Goal: Information Seeking & Learning: Check status

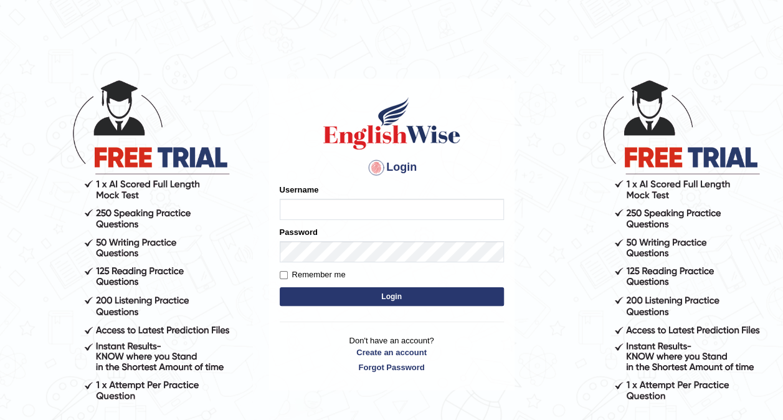
type input "ariambadoles"
click at [387, 298] on button "Login" at bounding box center [392, 296] width 224 height 19
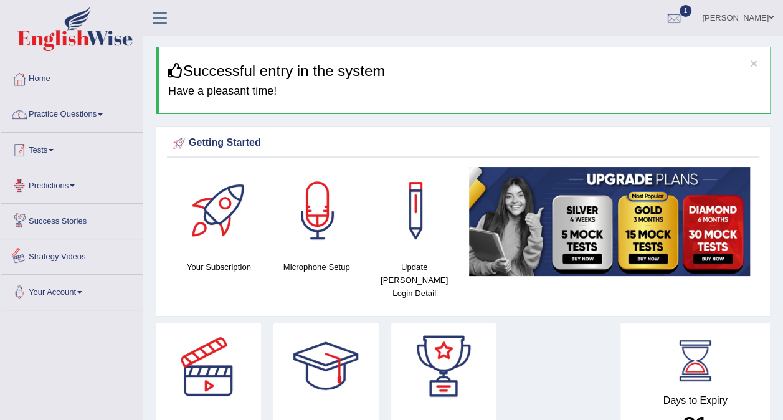
click at [57, 110] on link "Practice Questions" at bounding box center [72, 112] width 142 height 31
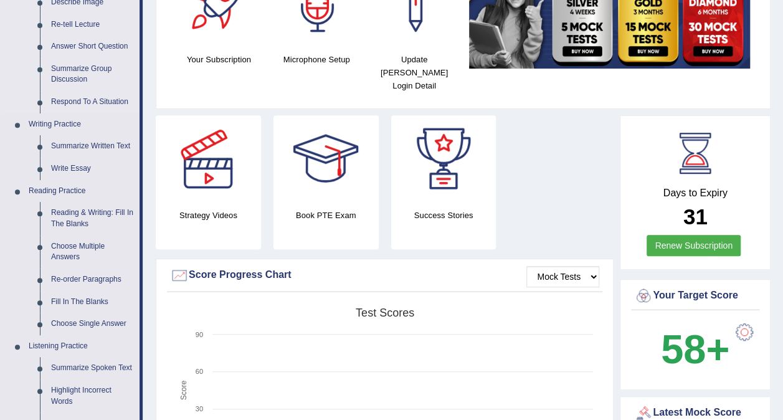
scroll to position [311, 0]
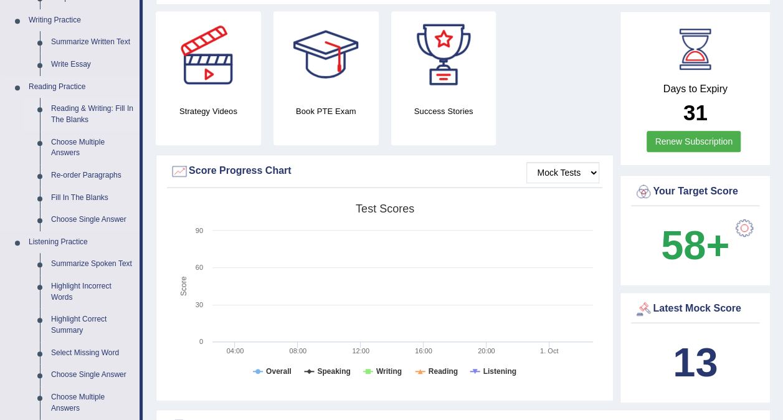
click at [86, 107] on link "Reading & Writing: Fill In The Blanks" at bounding box center [92, 114] width 94 height 33
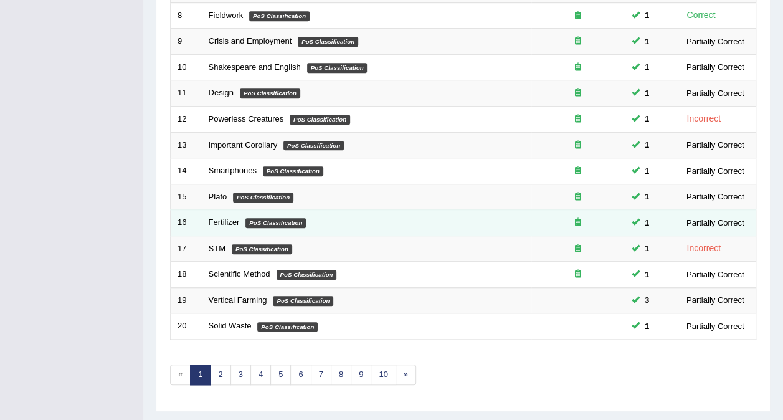
scroll to position [399, 0]
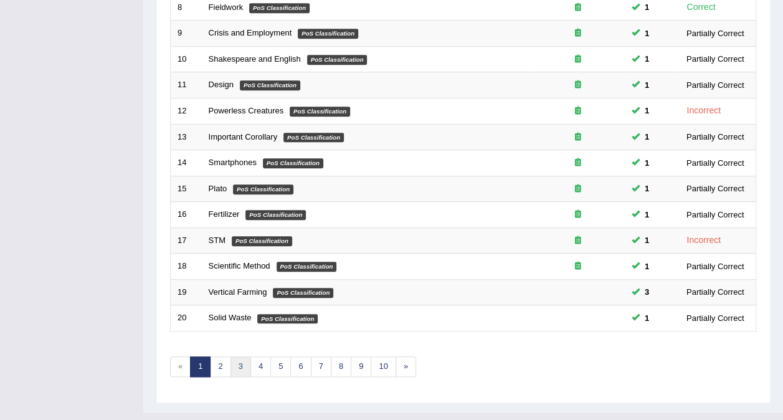
click at [238, 356] on link "3" at bounding box center [240, 366] width 21 height 21
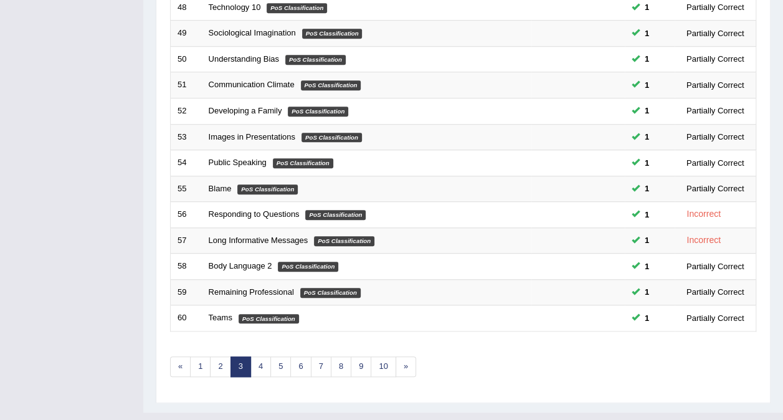
scroll to position [399, 0]
click at [260, 356] on link "4" at bounding box center [260, 366] width 21 height 21
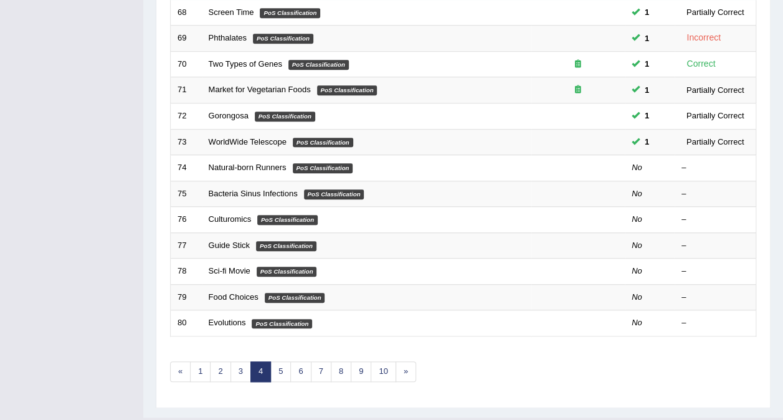
scroll to position [399, 0]
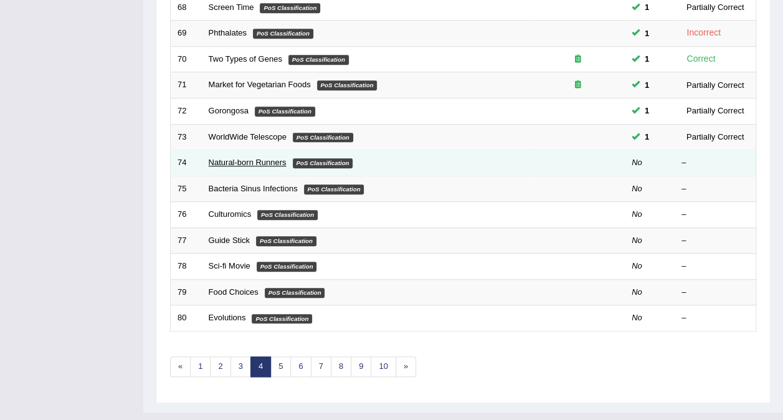
click at [261, 158] on link "Natural-born Runners" at bounding box center [248, 162] width 78 height 9
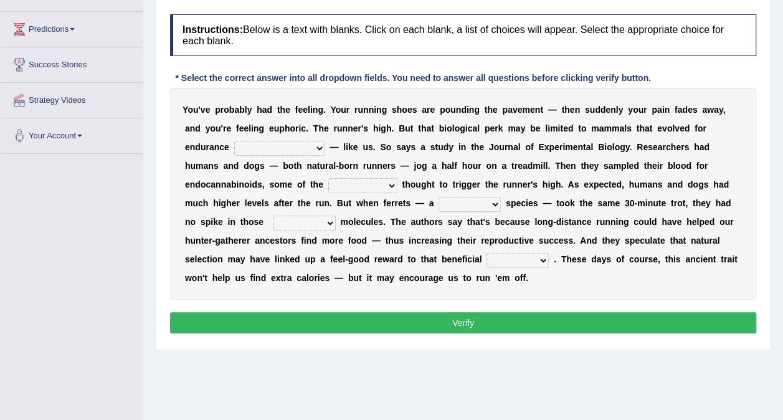
scroll to position [187, 0]
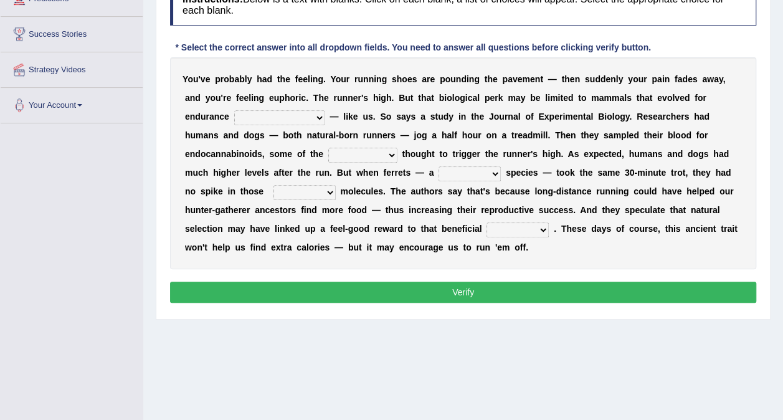
click at [325, 110] on select "dykes personalize classifies exercise" at bounding box center [279, 117] width 91 height 15
select select "classifies"
click at [325, 110] on select "dykes personalize classifies exercise" at bounding box center [279, 117] width 91 height 15
click at [397, 148] on select "almshouse turnarounds compounds foxhounds" at bounding box center [362, 155] width 69 height 15
select select "turnarounds"
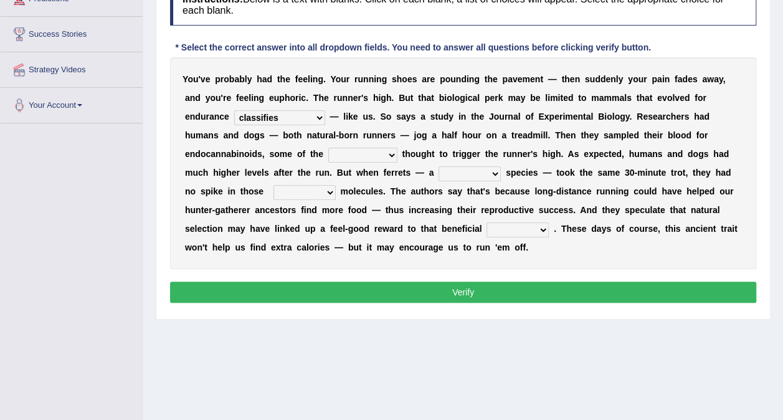
click at [397, 148] on select "almshouse turnarounds compounds foxhounds" at bounding box center [362, 155] width 69 height 15
click at [439, 172] on select "excellency merely faerie sedentary" at bounding box center [470, 173] width 62 height 15
select select "faerie"
click at [439, 166] on select "excellency merely faerie sedentary" at bounding box center [470, 173] width 62 height 15
click at [336, 185] on select "groaned feel-good inchoate loaned" at bounding box center [304, 192] width 62 height 15
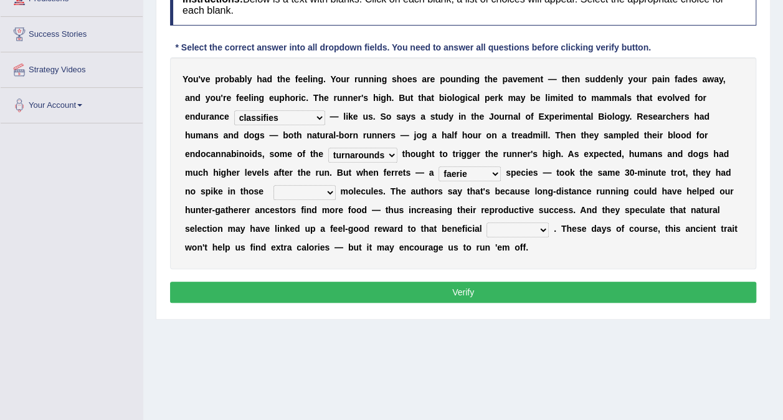
select select "groaned"
click at [336, 185] on select "groaned feel-good inchoate loaned" at bounding box center [304, 192] width 62 height 15
click at [487, 230] on select "wager exchanger behavior regulator" at bounding box center [518, 229] width 62 height 15
select select "regulator"
click at [487, 222] on select "wager exchanger behavior regulator" at bounding box center [518, 229] width 62 height 15
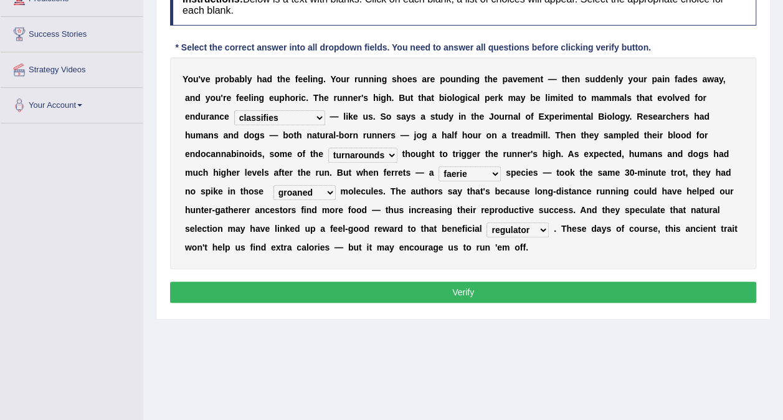
click at [527, 282] on button "Verify" at bounding box center [463, 292] width 586 height 21
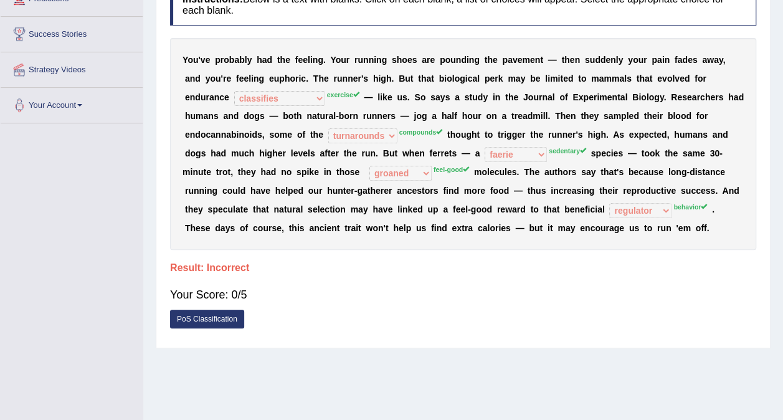
scroll to position [0, 0]
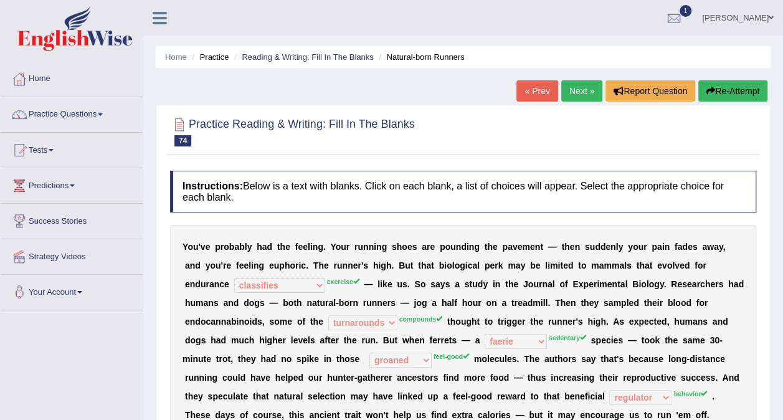
click at [572, 91] on link "Next »" at bounding box center [581, 90] width 41 height 21
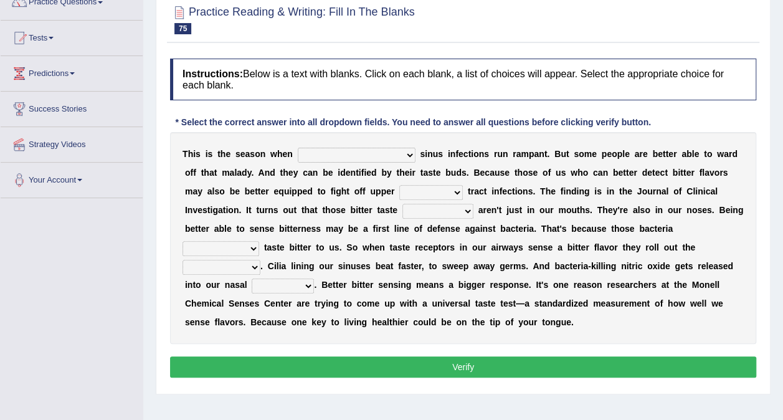
scroll to position [125, 0]
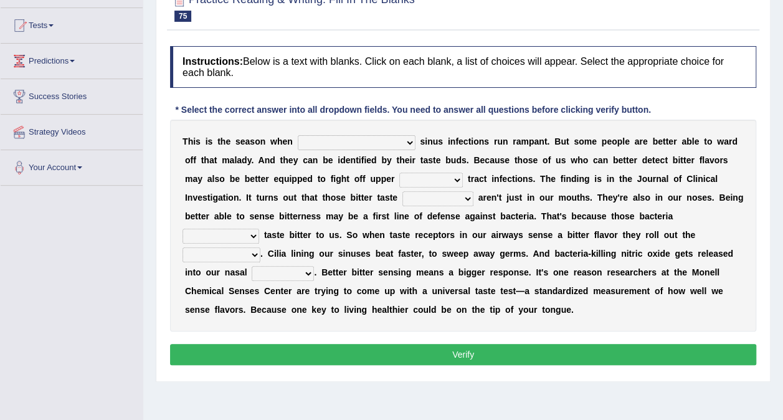
click at [323, 140] on select "conventicle atheist bacterial prissier" at bounding box center [357, 142] width 118 height 15
select select "bacterial"
click at [298, 135] on select "conventicle atheist bacterial prissier" at bounding box center [357, 142] width 118 height 15
click at [399, 180] on select "faulty respiratory togae gawky" at bounding box center [431, 180] width 64 height 15
select select "respiratory"
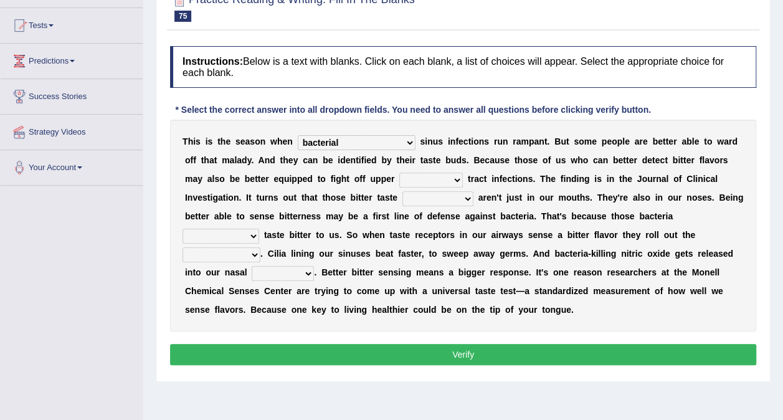
click at [399, 173] on select "faulty respiratory togae gawky" at bounding box center [431, 180] width 64 height 15
click at [402, 196] on select "depressions dinners submissions receptors" at bounding box center [437, 198] width 71 height 15
click at [402, 191] on select "depressions dinners submissions receptors" at bounding box center [437, 198] width 71 height 15
click at [402, 202] on select "depressions dinners submissions receptors" at bounding box center [437, 198] width 71 height 15
select select "depressions"
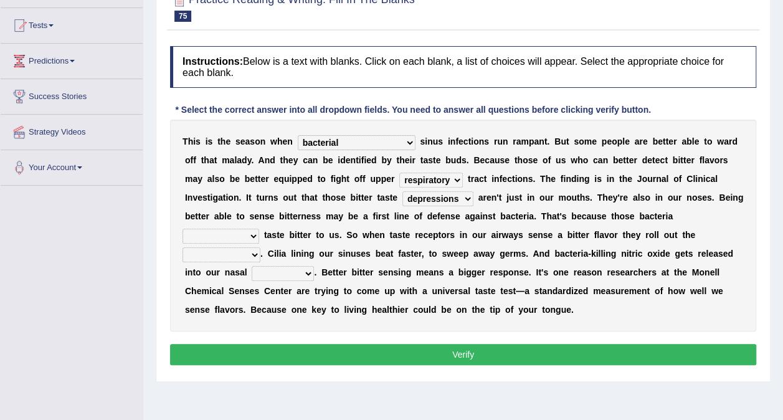
click at [402, 191] on select "depressions dinners submissions receptors" at bounding box center [437, 198] width 71 height 15
click at [259, 229] on select "purposelessly actually diagonally providently" at bounding box center [221, 236] width 77 height 15
select select "actually"
click at [259, 229] on select "purposelessly actually diagonally providently" at bounding box center [221, 236] width 77 height 15
click at [260, 247] on select "defenses contradictions chestnuts pelvis" at bounding box center [222, 254] width 78 height 15
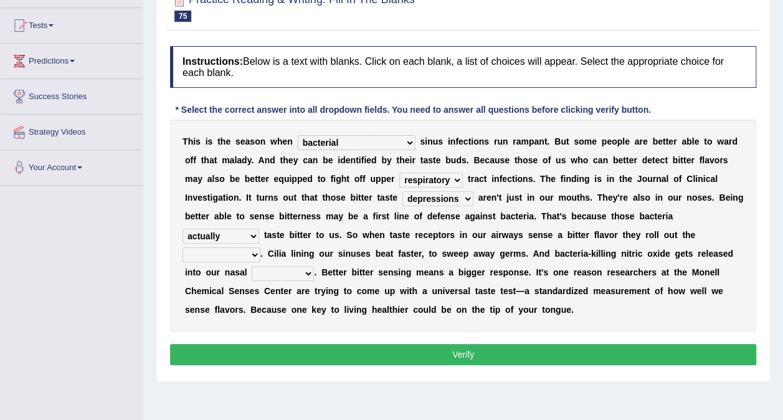
select select "defenses"
click at [260, 247] on select "defenses contradictions chestnuts pelvis" at bounding box center [222, 254] width 78 height 15
click at [314, 266] on select "causalities localities infirmities cavities" at bounding box center [283, 273] width 62 height 15
select select "cavities"
click at [314, 266] on select "causalities localities infirmities cavities" at bounding box center [283, 273] width 62 height 15
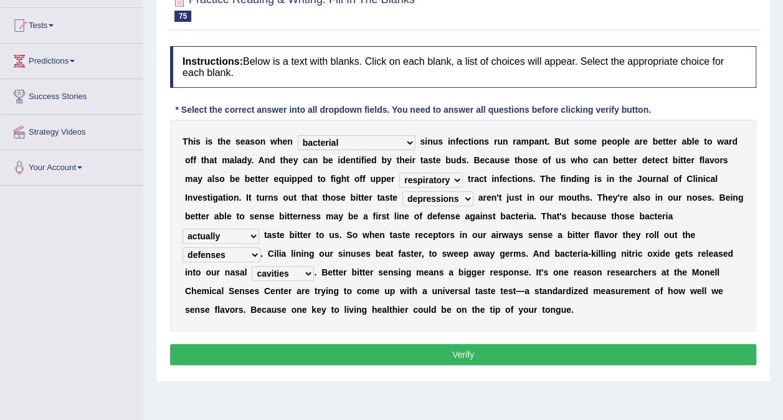
click at [450, 344] on button "Verify" at bounding box center [463, 354] width 586 height 21
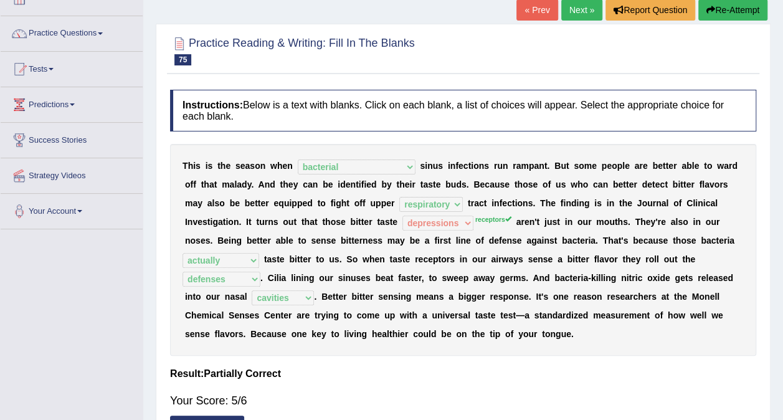
scroll to position [62, 0]
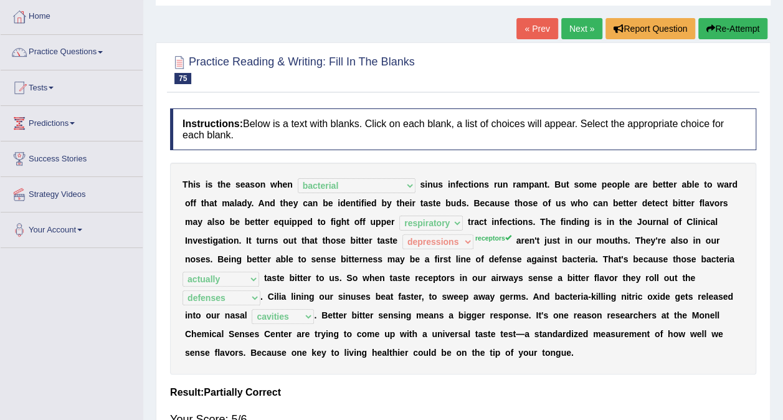
click at [591, 39] on link "Next »" at bounding box center [581, 28] width 41 height 21
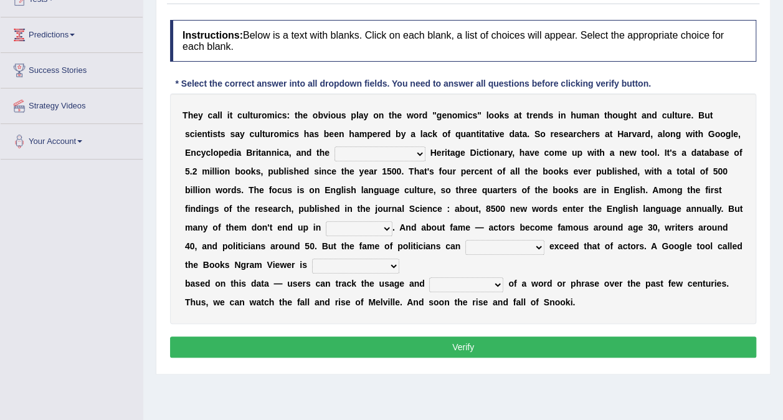
scroll to position [187, 0]
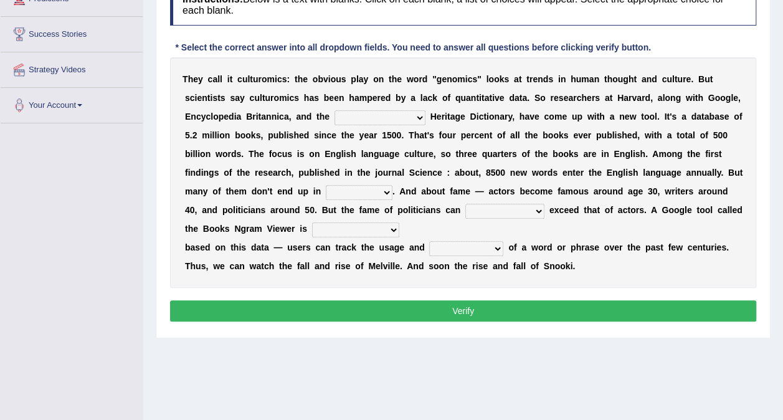
click at [335, 113] on select "Mettlesome Silicon [MEDICAL_DATA] American" at bounding box center [380, 117] width 91 height 15
select select "American"
click at [335, 110] on select "Mettlesome Silicon [MEDICAL_DATA] American" at bounding box center [380, 117] width 91 height 15
click at [392, 185] on select "veterinaries fairies dictionaries smithies" at bounding box center [359, 192] width 67 height 15
select select "dictionaries"
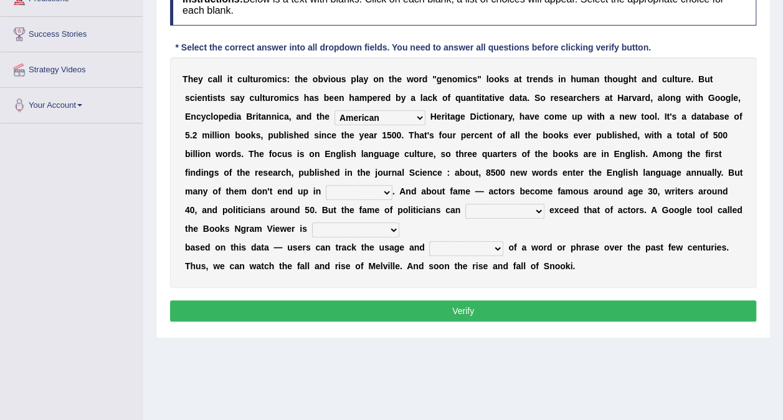
click at [392, 185] on select "veterinaries fairies dictionaries smithies" at bounding box center [359, 192] width 67 height 15
click at [465, 207] on select "intelligibly eventually venturesomely preferably" at bounding box center [504, 211] width 79 height 15
select select "intelligibly"
click at [465, 204] on select "intelligibly eventually venturesomely preferably" at bounding box center [504, 211] width 79 height 15
click at [399, 222] on select "nonoccupational nonbreakable trainable available" at bounding box center [355, 229] width 87 height 15
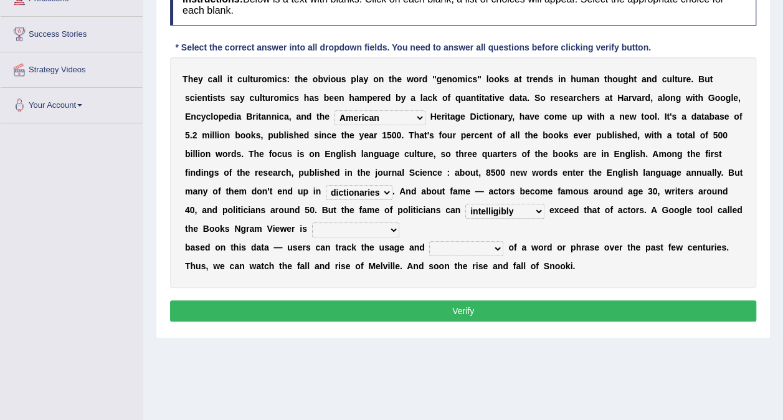
select select "trainable"
click at [399, 222] on select "nonoccupational nonbreakable trainable available" at bounding box center [355, 229] width 87 height 15
click at [446, 219] on div "T h e y c a l l i t c u l t u r o m i c s : t h e o b v i o u s p l a y o n t h…" at bounding box center [463, 172] width 586 height 230
click at [444, 241] on select "frequency derisory drearily inappreciably" at bounding box center [466, 248] width 74 height 15
select select "frequency"
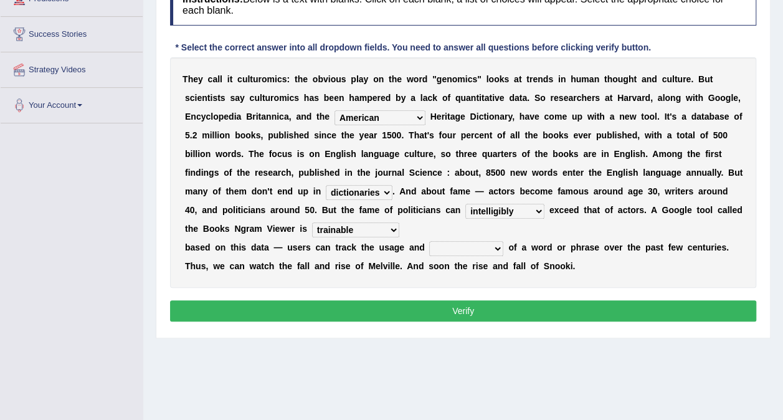
click at [429, 241] on select "frequency derisory drearily inappreciably" at bounding box center [466, 248] width 74 height 15
click at [451, 300] on button "Verify" at bounding box center [463, 310] width 586 height 21
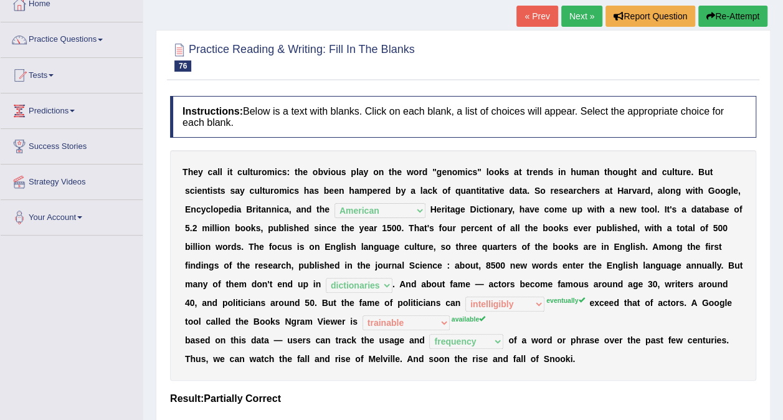
scroll to position [0, 0]
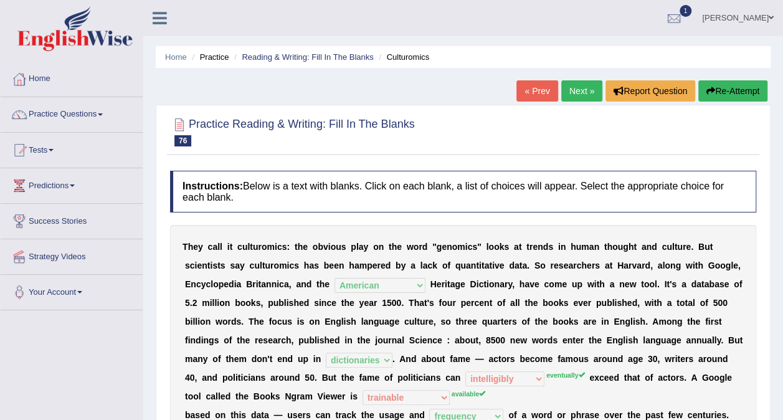
click at [569, 95] on link "Next »" at bounding box center [581, 90] width 41 height 21
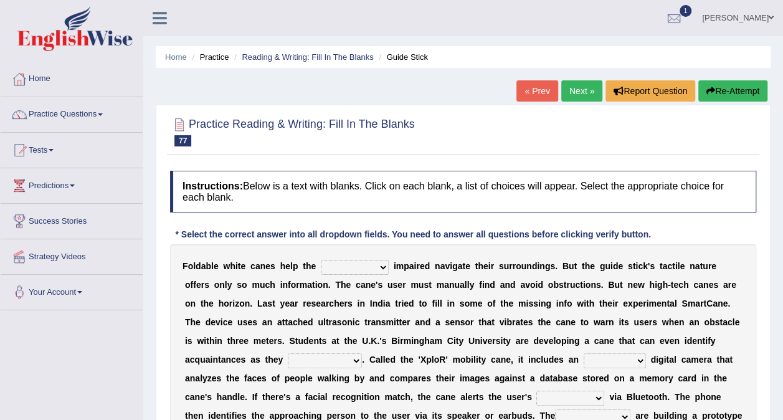
click at [349, 267] on select "felicity insensitivity visually malleability" at bounding box center [355, 267] width 68 height 15
select select "insensitivity"
click at [321, 260] on select "felicity insensitivity visually malleability" at bounding box center [355, 267] width 68 height 15
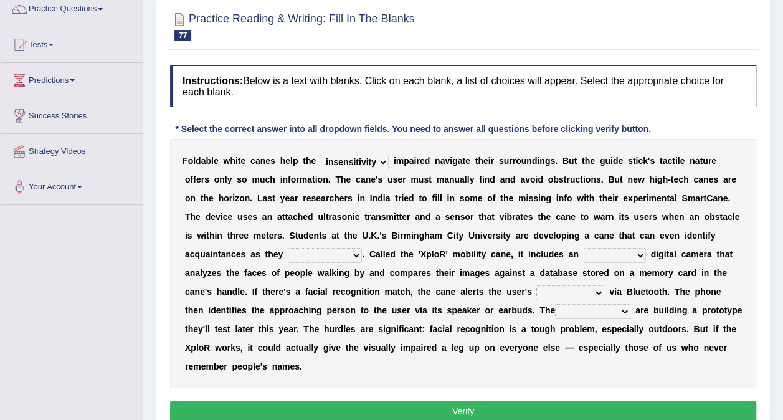
scroll to position [125, 0]
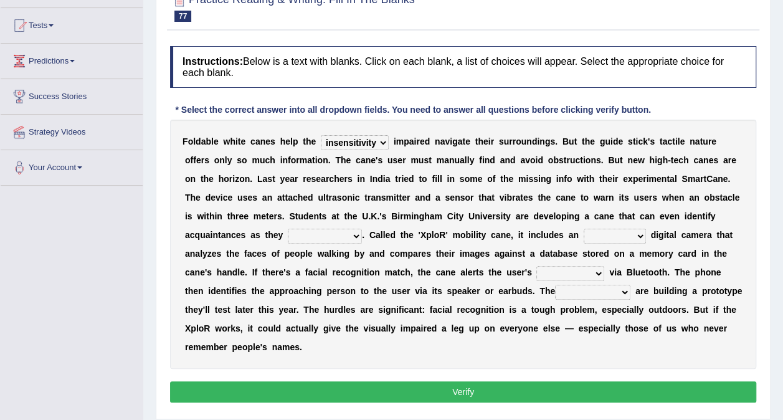
click at [362, 229] on select "likelihood throat northernmost approach" at bounding box center [325, 236] width 74 height 15
select select "likelihood"
click at [362, 229] on select "likelihood throat northernmost approach" at bounding box center [325, 236] width 74 height 15
click at [584, 238] on select "untested embedded deadest skinhead" at bounding box center [615, 236] width 62 height 15
select select "embedded"
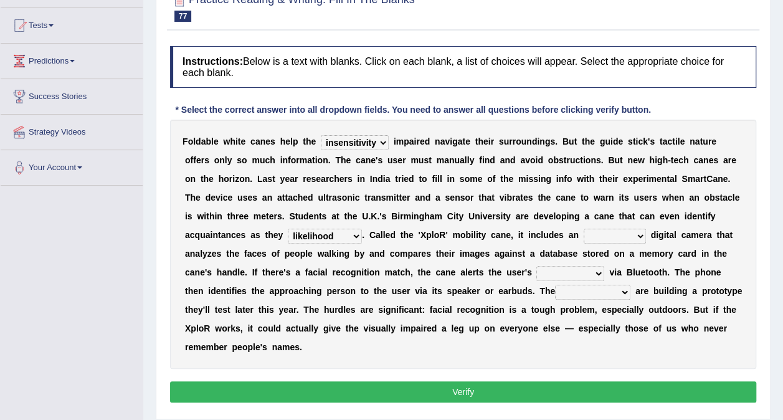
click at [584, 229] on select "untested embedded deadest skinhead" at bounding box center [615, 236] width 62 height 15
click at [536, 271] on select "waterborne alone smartphone postpone" at bounding box center [570, 273] width 68 height 15
select select "smartphone"
click at [536, 266] on select "waterborne alone smartphone postpone" at bounding box center [570, 273] width 68 height 15
click at [555, 292] on select "jurisprudence bootless students jukebox" at bounding box center [592, 292] width 75 height 15
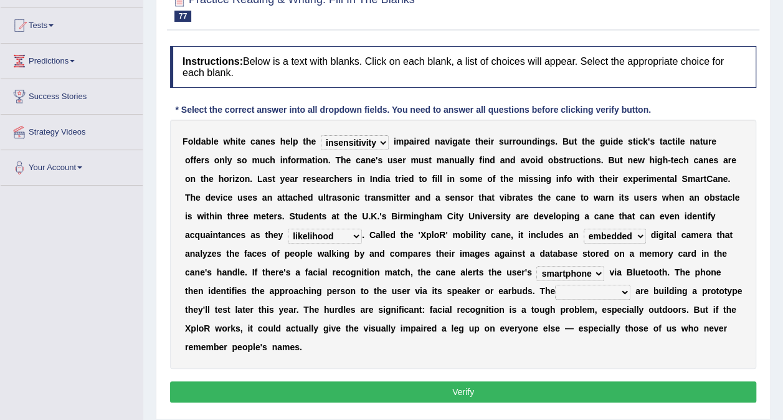
select select "students"
click at [555, 285] on select "jurisprudence bootless students jukebox" at bounding box center [592, 292] width 75 height 15
click at [404, 381] on button "Verify" at bounding box center [463, 391] width 586 height 21
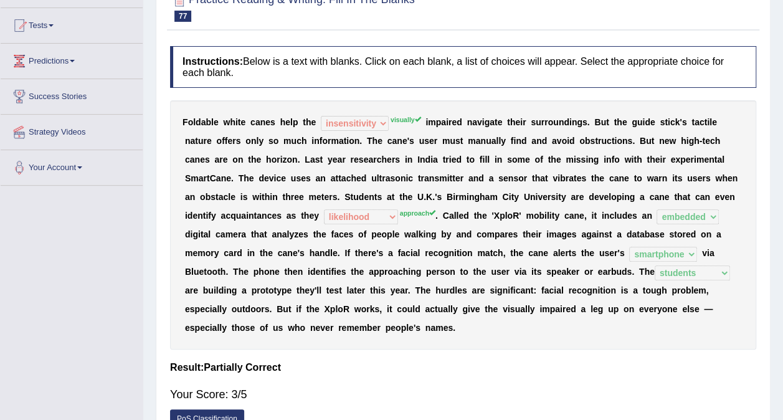
scroll to position [0, 0]
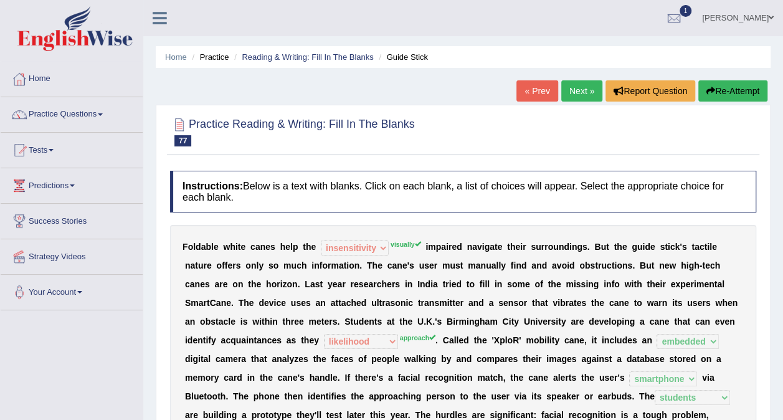
click at [571, 88] on link "Next »" at bounding box center [581, 90] width 41 height 21
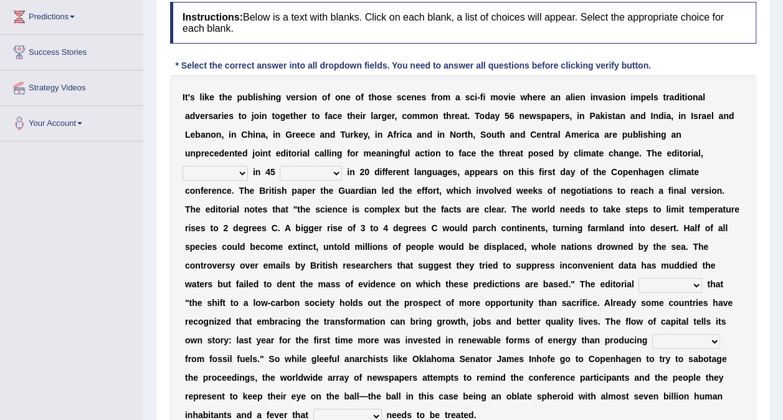
scroll to position [187, 0]
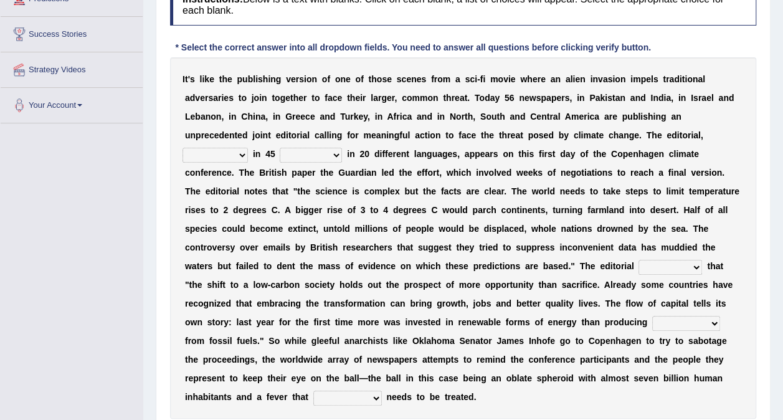
click at [231, 157] on select "published publicized burnished transmitted" at bounding box center [215, 155] width 65 height 15
select select "published"
click at [183, 148] on select "published publicized burnished transmitted" at bounding box center [215, 155] width 65 height 15
click at [314, 154] on select "clans countries continents terraces" at bounding box center [311, 155] width 62 height 15
select select "countries"
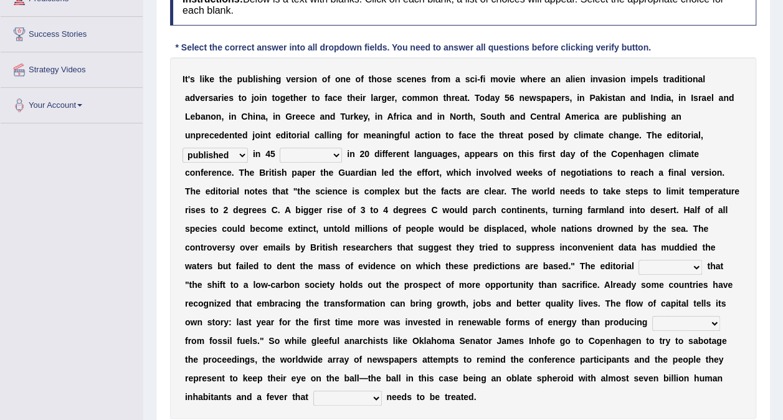
click at [280, 148] on select "clans countries continents terraces" at bounding box center [311, 155] width 62 height 15
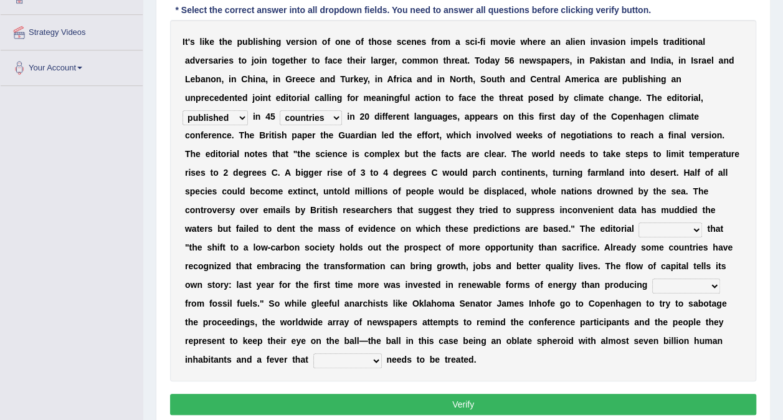
scroll to position [257, 0]
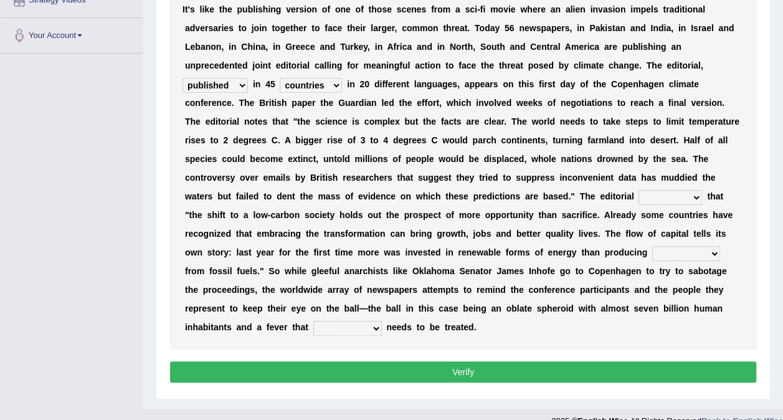
click at [639, 194] on select "modified protested recognized declined" at bounding box center [671, 197] width 64 height 15
select select "recognized"
click at [639, 190] on select "modified protested recognized declined" at bounding box center [671, 197] width 64 height 15
click at [652, 250] on select "electricity indivisibility negativity significance" at bounding box center [686, 253] width 68 height 15
select select "negativity"
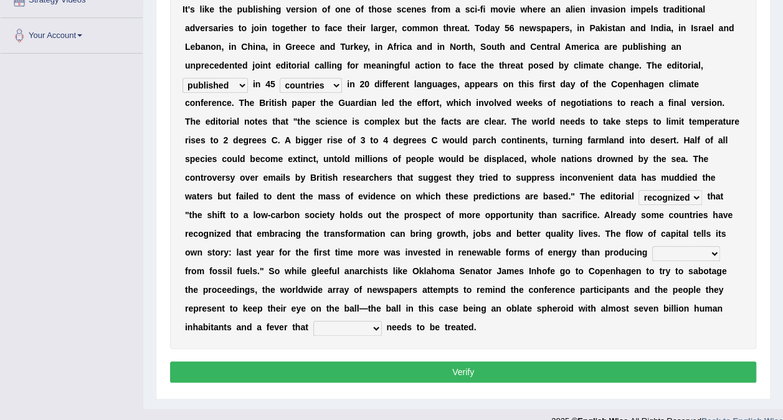
click at [652, 246] on select "electricity indivisibility negativity significance" at bounding box center [686, 253] width 68 height 15
click at [364, 321] on select "solicitously desperately ephemerally peripherally" at bounding box center [347, 328] width 69 height 15
select select "desperately"
click at [336, 321] on select "solicitously desperately ephemerally peripherally" at bounding box center [347, 328] width 69 height 15
click at [363, 361] on button "Verify" at bounding box center [463, 371] width 586 height 21
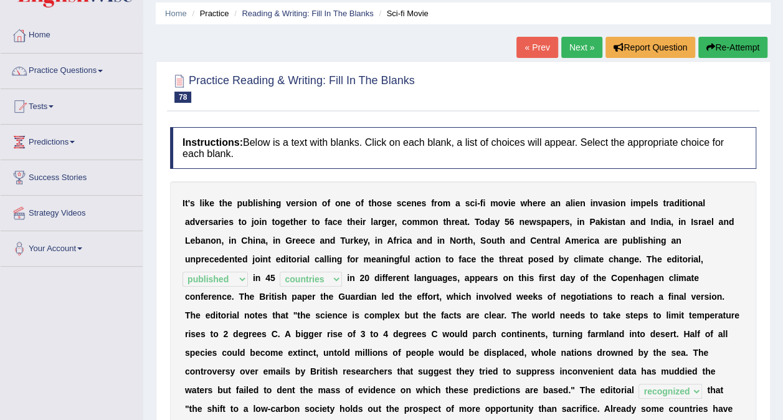
scroll to position [36, 0]
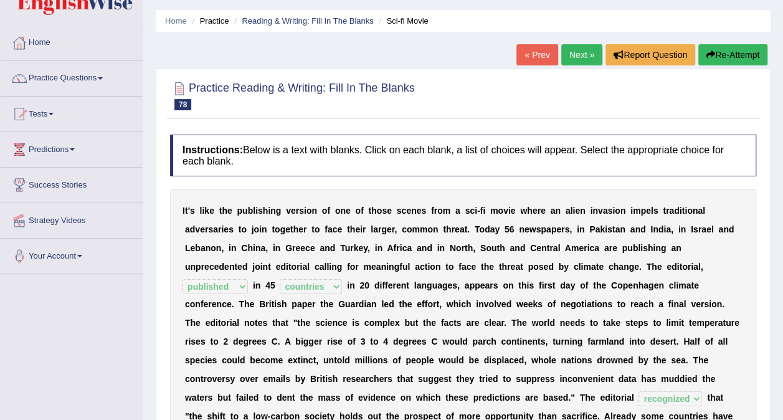
click at [578, 59] on link "Next »" at bounding box center [581, 54] width 41 height 21
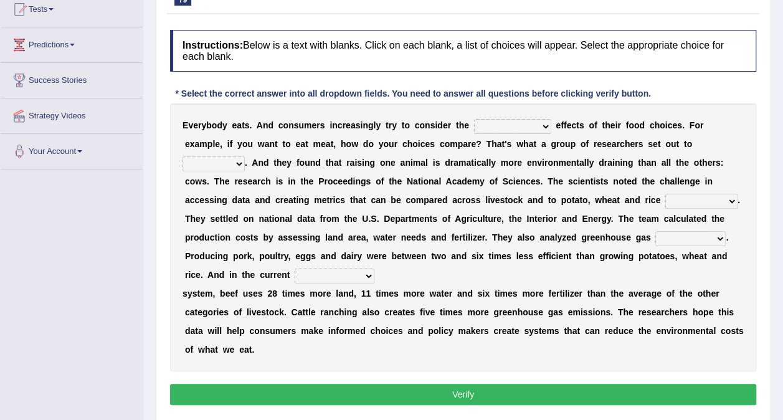
scroll to position [187, 0]
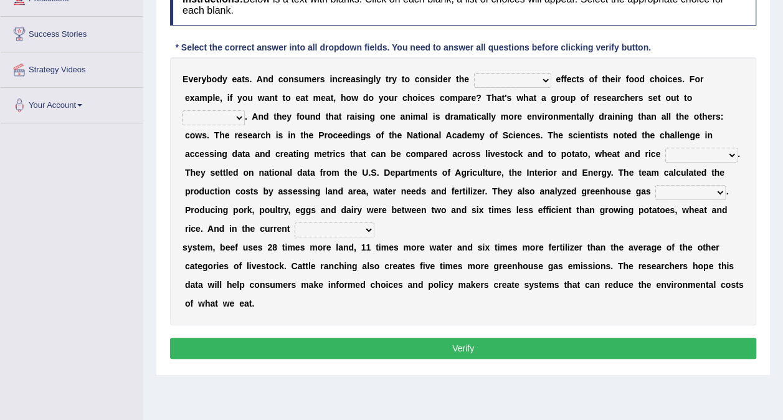
click at [495, 76] on select "spiritual economic environmental material" at bounding box center [512, 80] width 77 height 15
select select "economic"
click at [474, 73] on select "spiritual economic environmental material" at bounding box center [512, 80] width 77 height 15
click at [669, 359] on div "Home Practice Reading & Writing: Fill In The Blanks Food Choices « Prev Next » …" at bounding box center [463, 124] width 640 height 623
click at [245, 110] on select "exemplify squander discover purchase" at bounding box center [214, 117] width 62 height 15
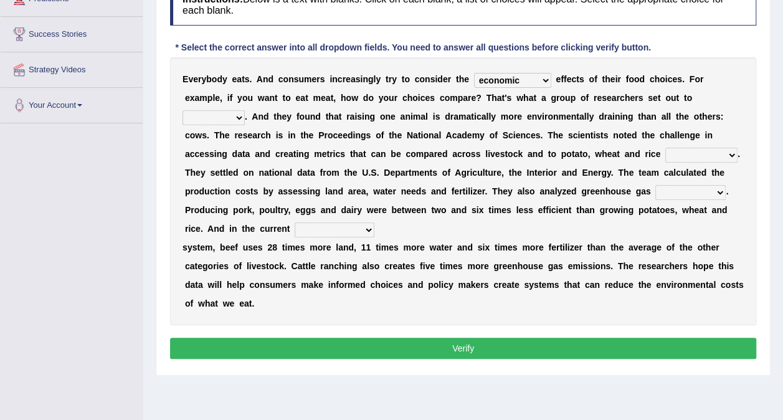
select select "discover"
click at [245, 110] on select "exemplify squander discover purchase" at bounding box center [214, 117] width 62 height 15
click at [665, 159] on select "production corruption consumption inventory" at bounding box center [701, 155] width 72 height 15
select select "production"
click at [665, 148] on select "production corruption consumption inventory" at bounding box center [701, 155] width 72 height 15
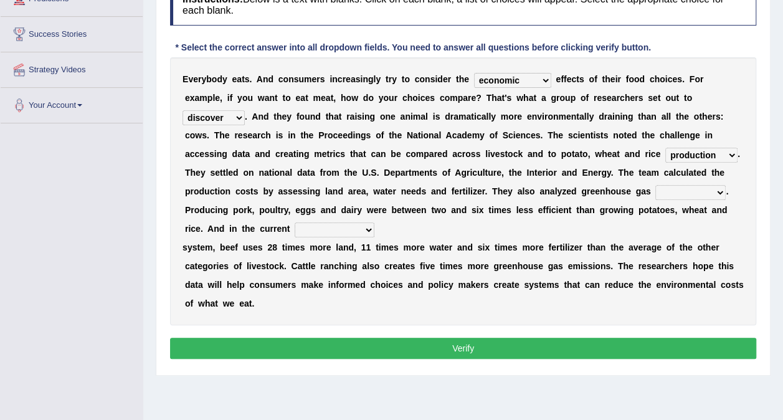
click at [655, 191] on select "conjectures manufacture emissions purification" at bounding box center [690, 192] width 70 height 15
select select "emissions"
click at [655, 185] on select "conjectures manufacture emissions purification" at bounding box center [690, 192] width 70 height 15
click at [374, 222] on select "agricultural impalpable ungrammatical terminal" at bounding box center [335, 229] width 80 height 15
select select "agricultural"
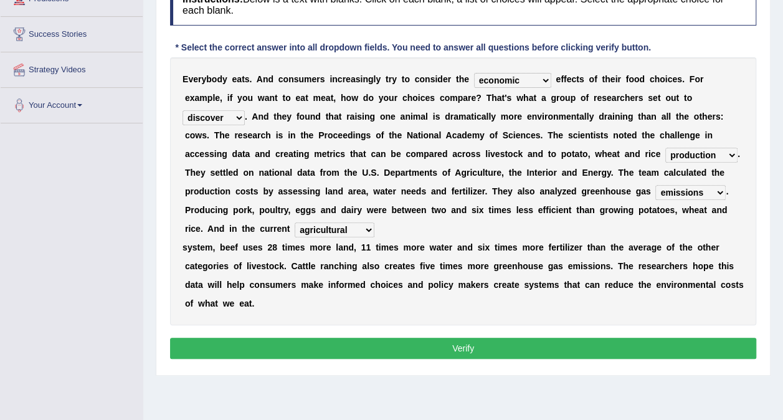
click at [374, 222] on select "agricultural impalpable ungrammatical terminal" at bounding box center [335, 229] width 80 height 15
click at [462, 323] on div "Instructions: Below is a text with blanks. Click on each blank, a list of choic…" at bounding box center [463, 173] width 592 height 391
click at [462, 338] on button "Verify" at bounding box center [463, 348] width 586 height 21
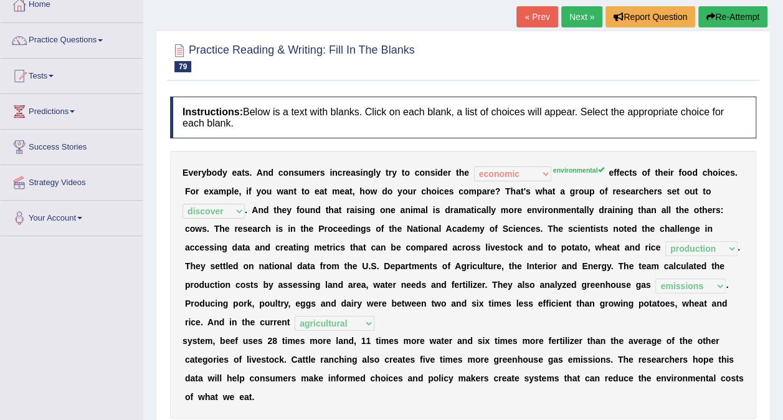
scroll to position [62, 0]
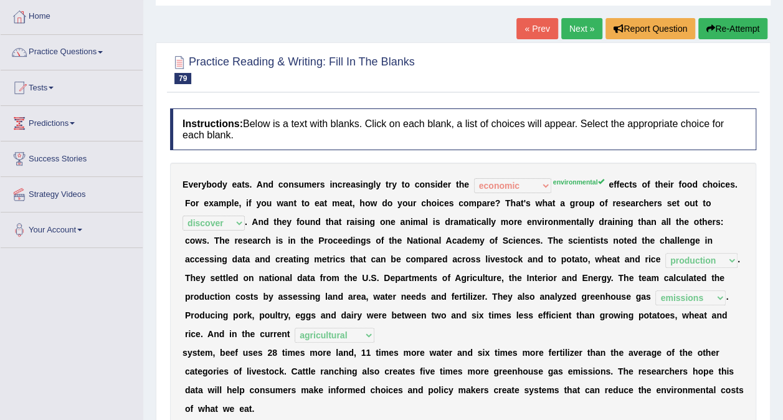
click at [584, 30] on link "Next »" at bounding box center [581, 28] width 41 height 21
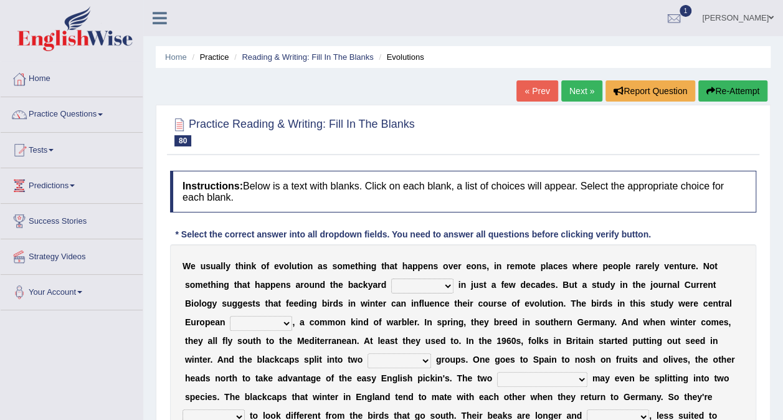
click at [48, 146] on link "Tests" at bounding box center [72, 148] width 142 height 31
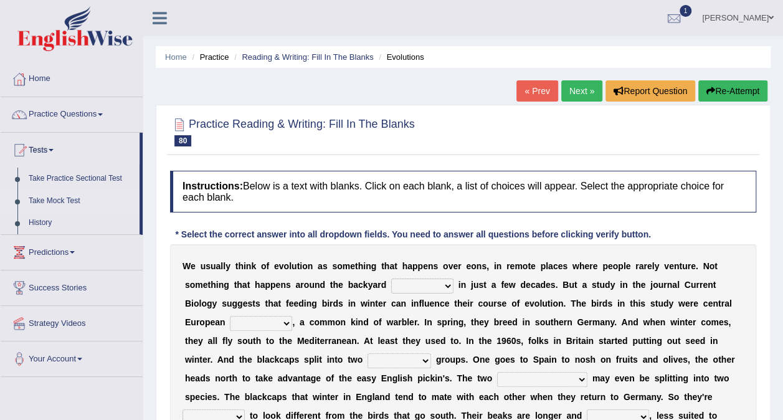
click at [54, 197] on link "Take Mock Test" at bounding box center [81, 201] width 116 height 22
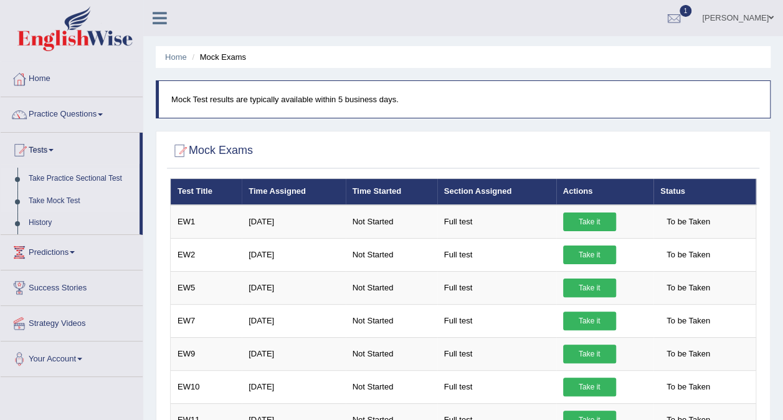
click at [61, 178] on link "Take Practice Sectional Test" at bounding box center [81, 179] width 116 height 22
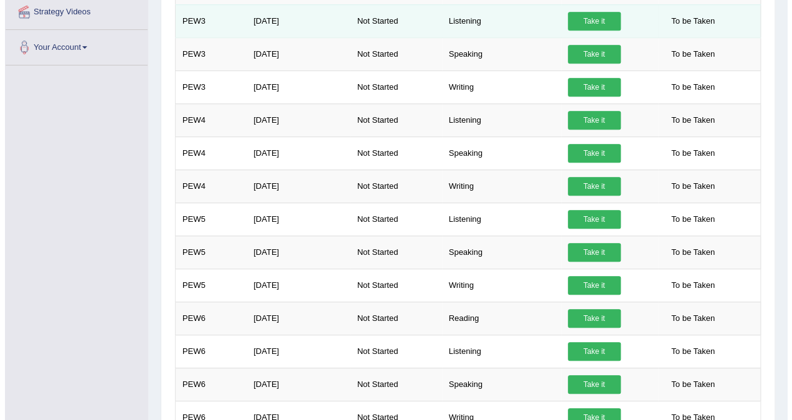
scroll to position [317, 0]
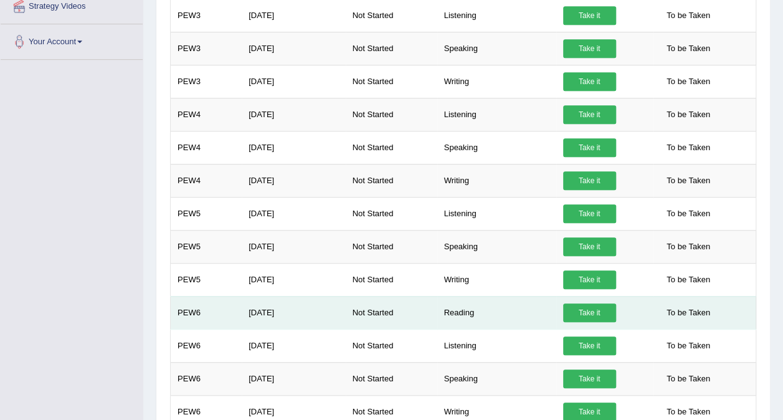
click at [584, 303] on link "Take it" at bounding box center [589, 312] width 53 height 19
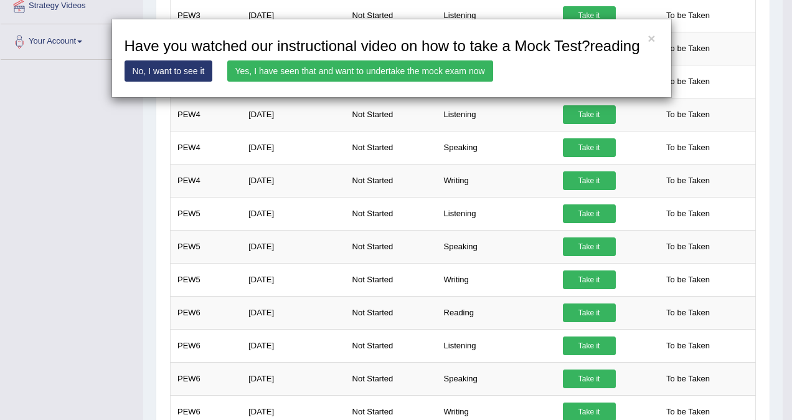
click at [371, 70] on link "Yes, I have seen that and want to undertake the mock exam now" at bounding box center [360, 70] width 266 height 21
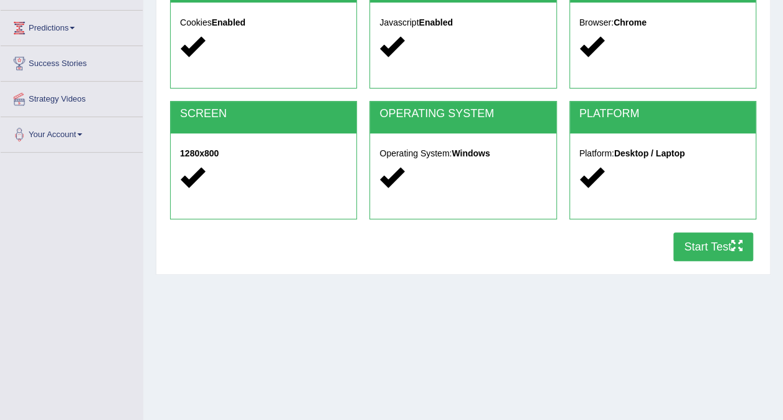
scroll to position [187, 0]
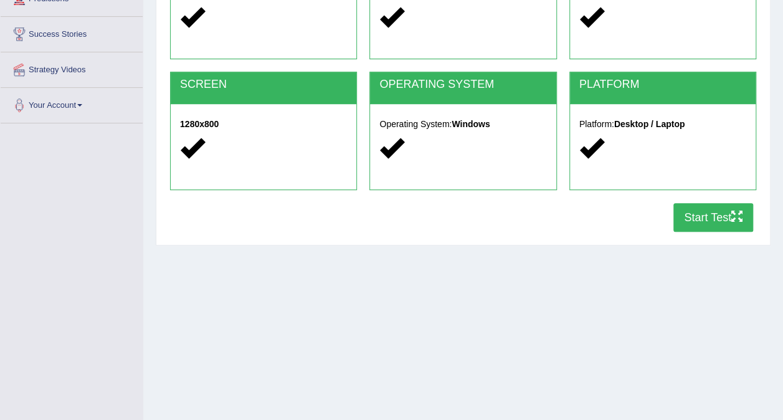
click at [724, 228] on button "Start Test" at bounding box center [713, 217] width 80 height 29
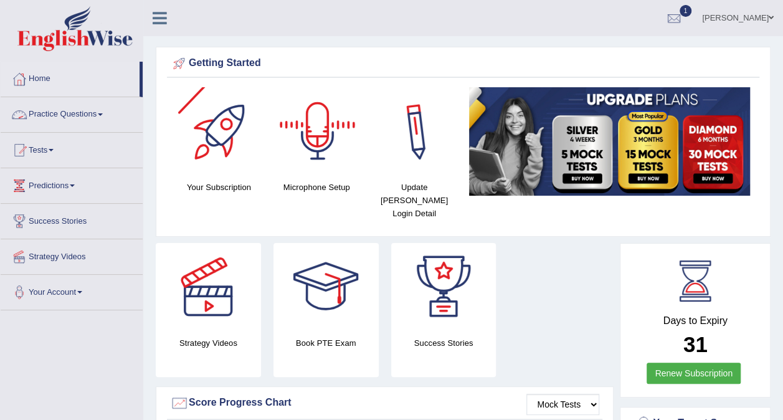
click at [81, 113] on link "Practice Questions" at bounding box center [72, 112] width 142 height 31
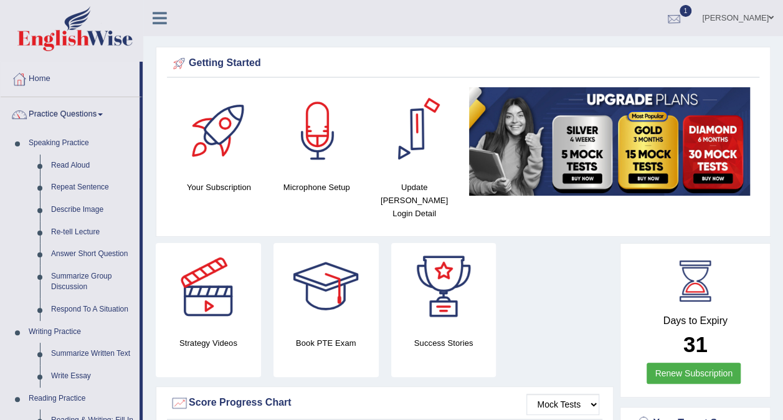
click at [667, 22] on link "1" at bounding box center [673, 16] width 37 height 32
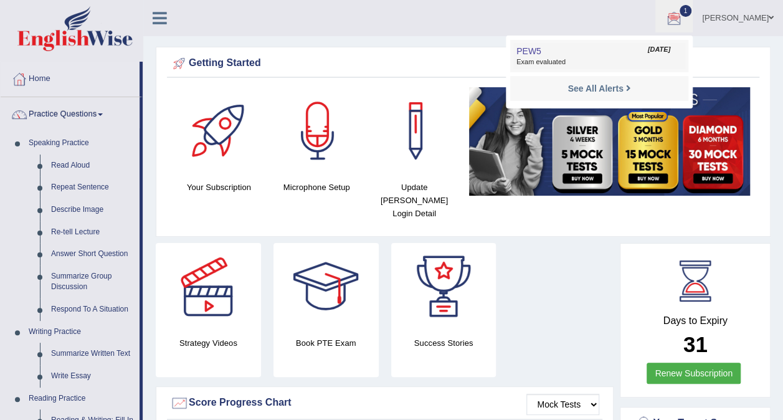
click at [593, 64] on span "Exam evaluated" at bounding box center [599, 62] width 166 height 10
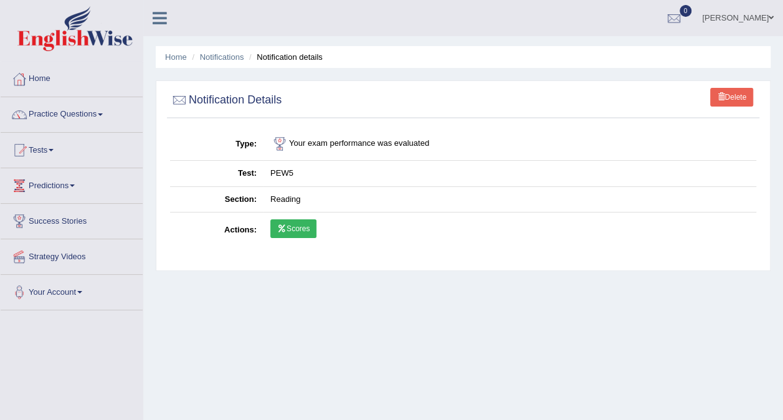
click at [285, 232] on link "Scores" at bounding box center [293, 228] width 46 height 19
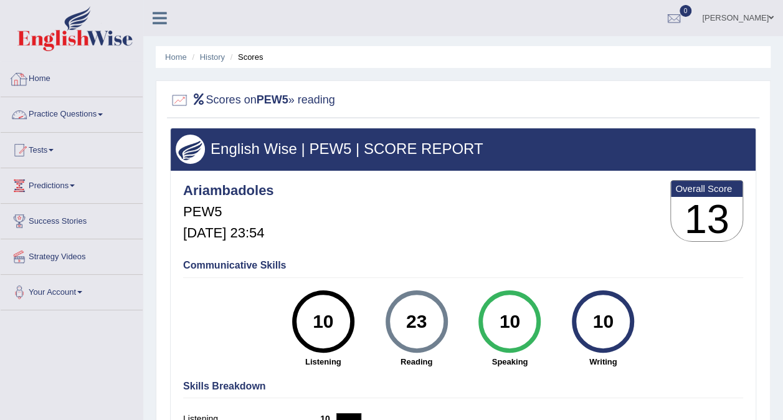
click at [42, 78] on link "Home" at bounding box center [72, 77] width 142 height 31
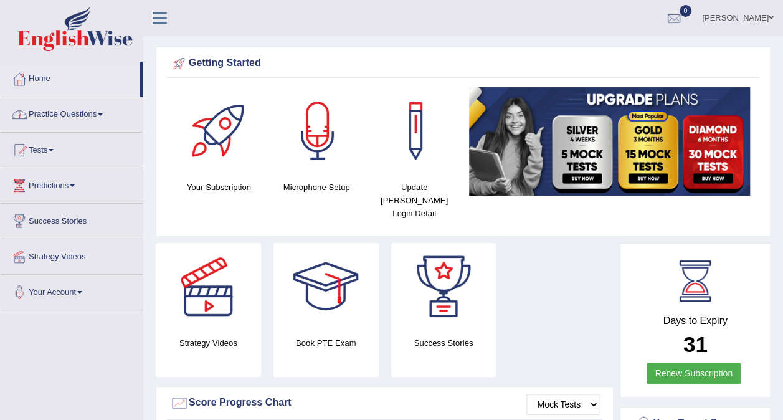
click at [73, 117] on link "Practice Questions" at bounding box center [72, 112] width 142 height 31
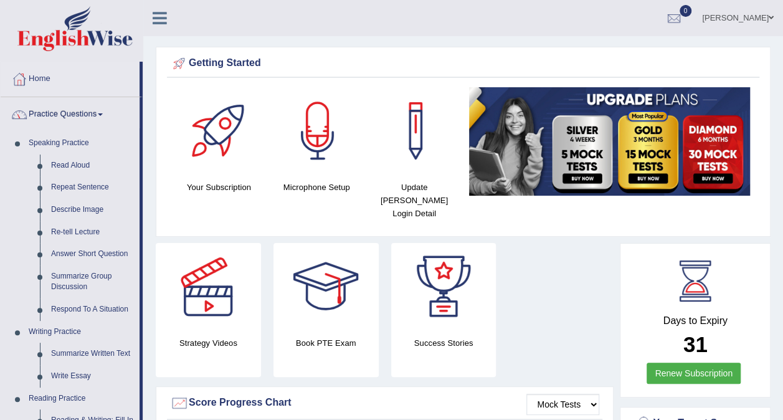
click at [66, 112] on link "Practice Questions" at bounding box center [70, 112] width 139 height 31
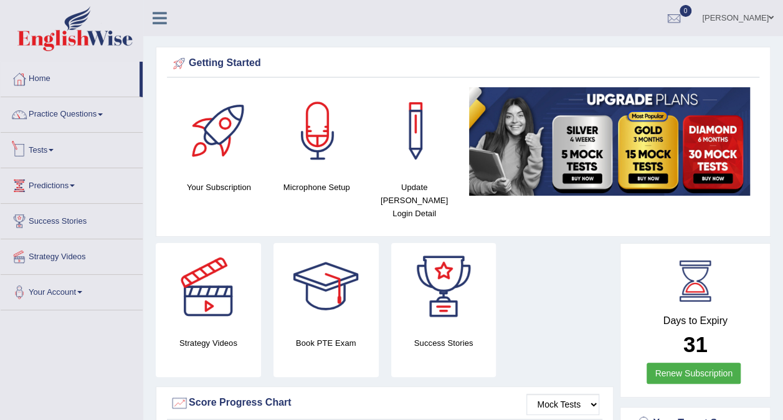
click at [59, 158] on link "Tests" at bounding box center [72, 148] width 142 height 31
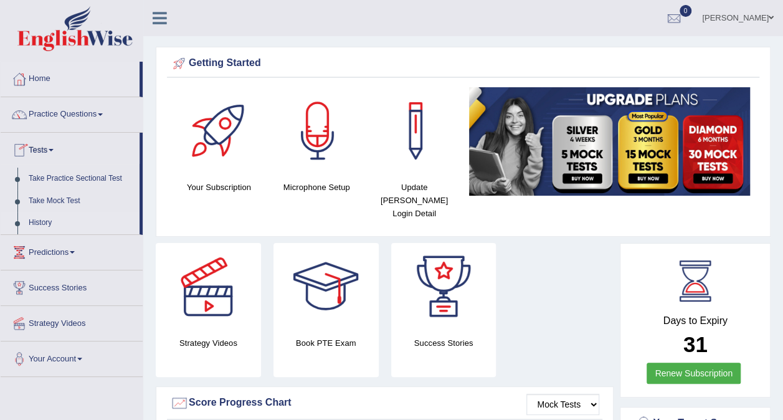
click at [49, 222] on link "History" at bounding box center [81, 223] width 116 height 22
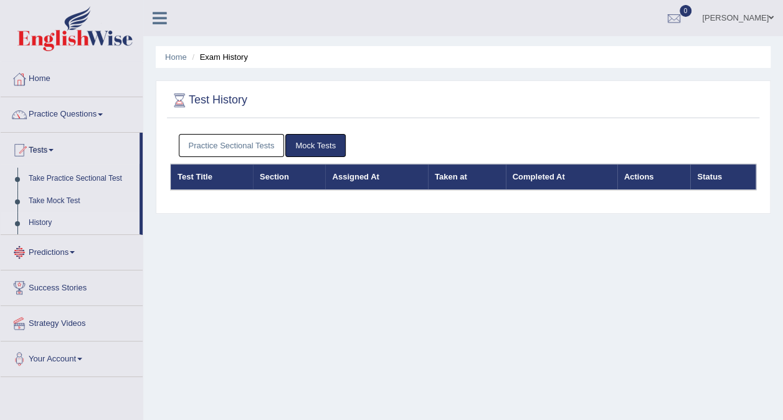
click at [255, 134] on link "Practice Sectional Tests" at bounding box center [232, 145] width 106 height 23
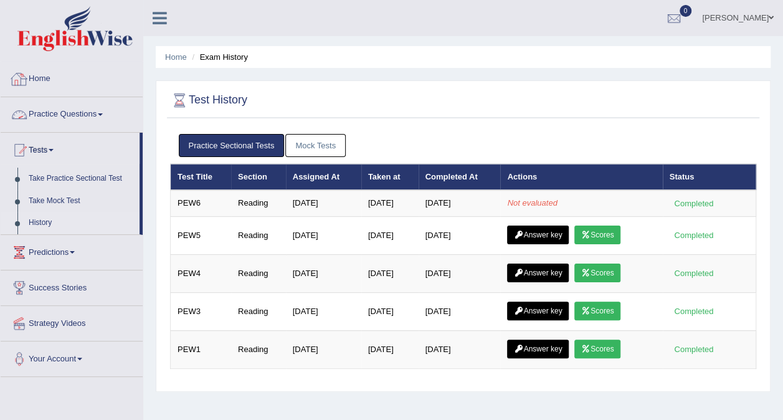
click at [42, 83] on link "Home" at bounding box center [72, 77] width 142 height 31
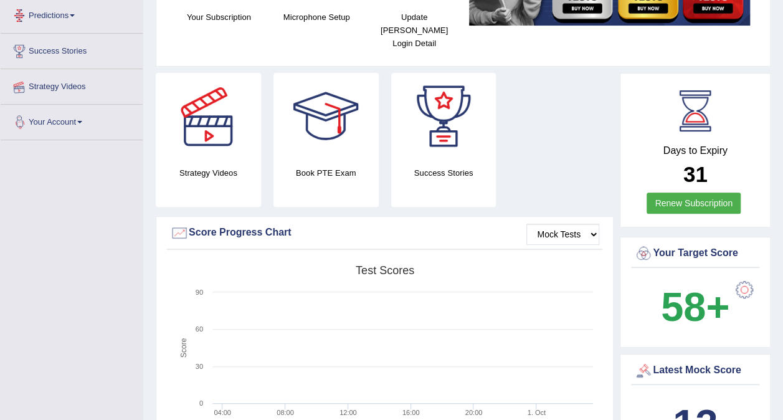
scroll to position [187, 0]
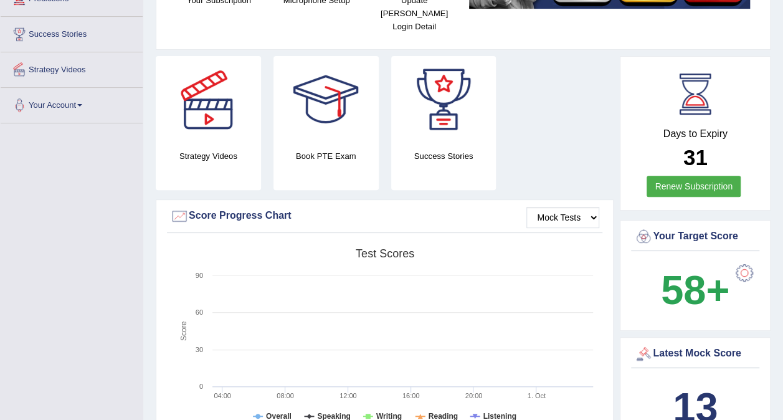
click at [82, 109] on link "Your Account" at bounding box center [72, 103] width 142 height 31
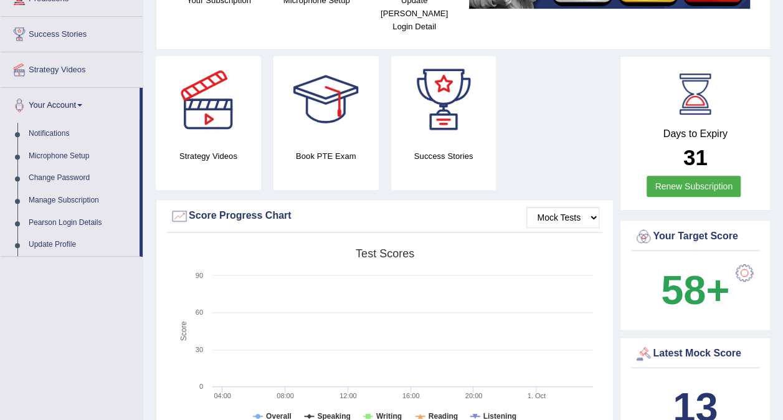
click at [82, 109] on link "Your Account" at bounding box center [70, 103] width 139 height 31
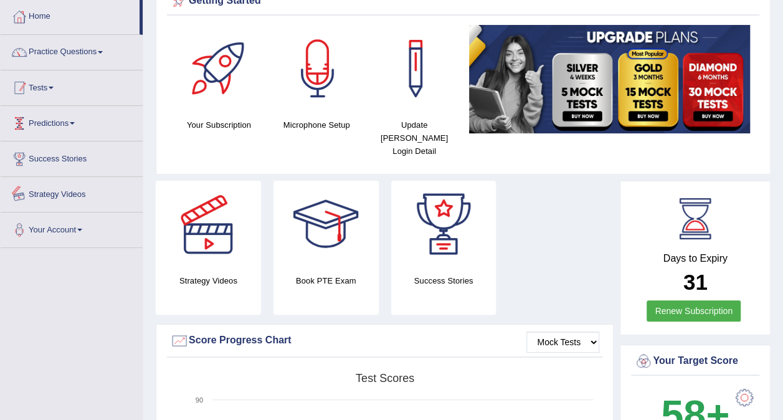
scroll to position [62, 0]
click at [65, 198] on link "Strategy Videos" at bounding box center [72, 192] width 142 height 31
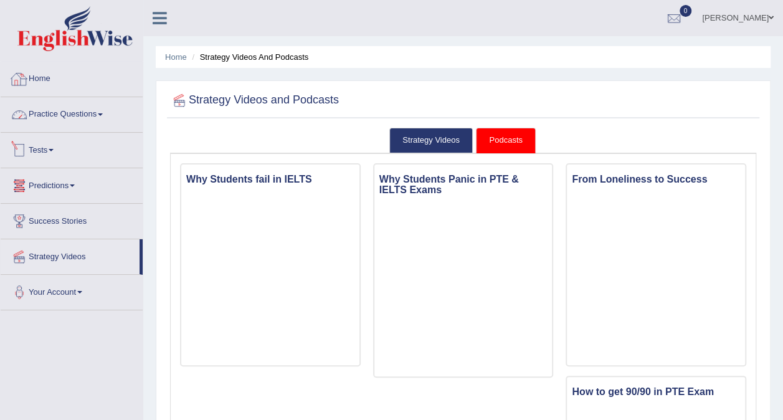
click at [53, 77] on link "Home" at bounding box center [72, 77] width 142 height 31
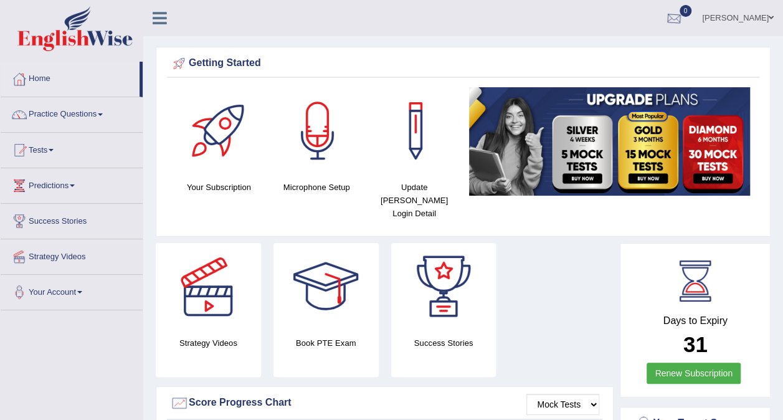
click at [665, 21] on div at bounding box center [674, 18] width 19 height 19
click at [584, 51] on strong "See All Alerts" at bounding box center [595, 52] width 55 height 10
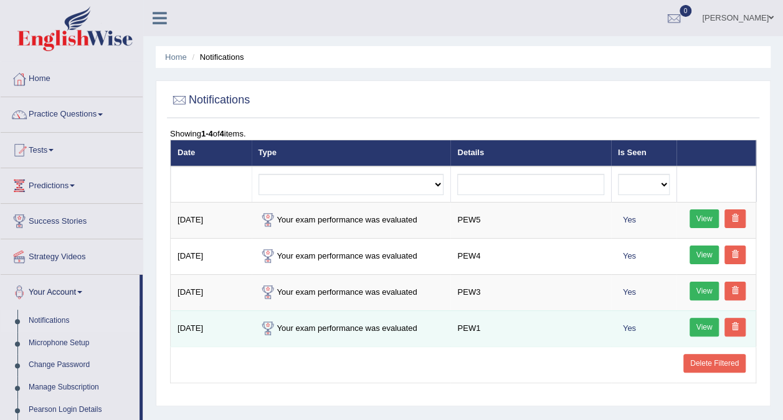
click at [702, 330] on link "View" at bounding box center [705, 327] width 30 height 19
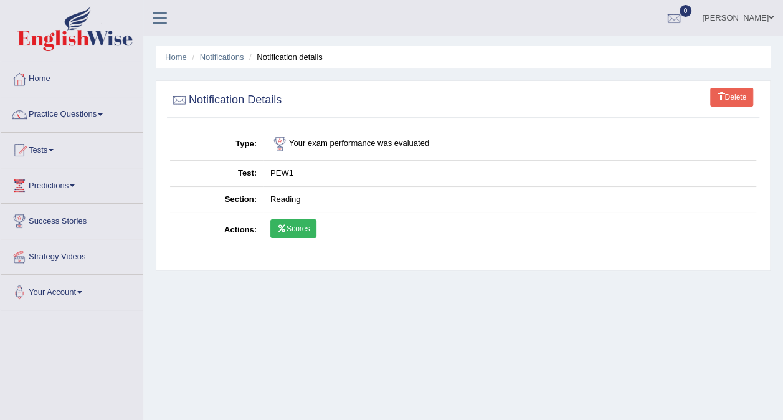
click at [310, 230] on link "Scores" at bounding box center [293, 228] width 46 height 19
click at [223, 58] on link "Notifications" at bounding box center [222, 56] width 44 height 9
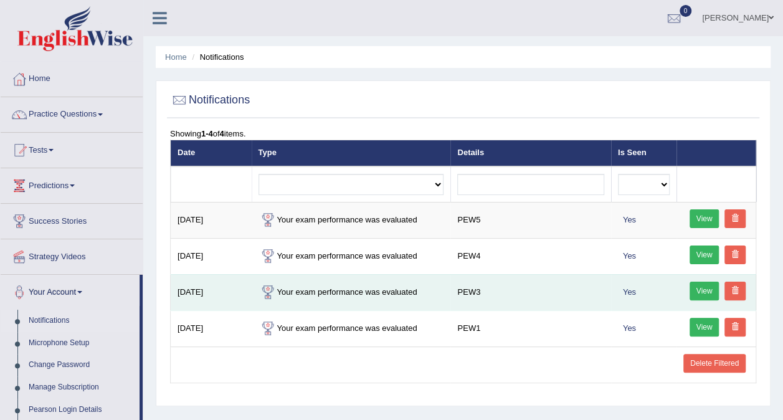
click at [705, 291] on link "View" at bounding box center [705, 291] width 30 height 19
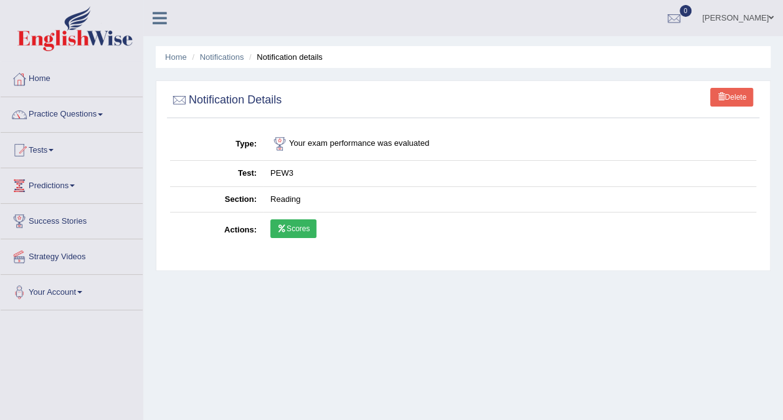
click at [297, 230] on link "Scores" at bounding box center [293, 228] width 46 height 19
click at [237, 58] on link "Notifications" at bounding box center [222, 56] width 44 height 9
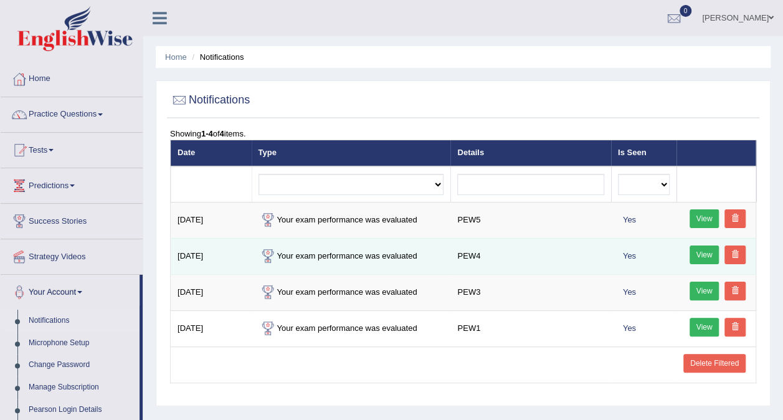
click at [696, 254] on link "View" at bounding box center [705, 254] width 30 height 19
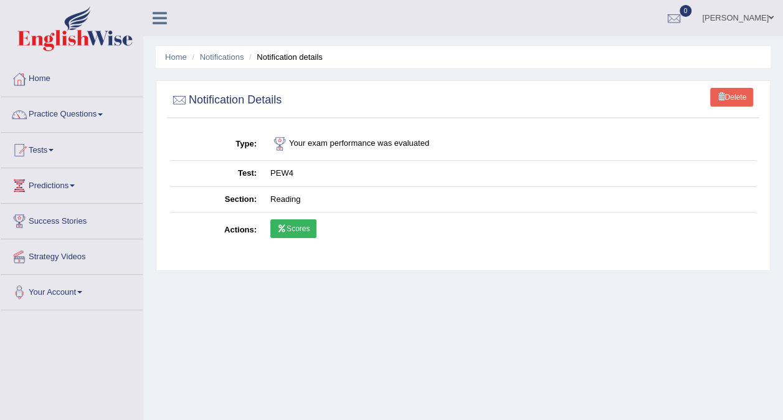
click at [280, 227] on icon at bounding box center [281, 228] width 9 height 7
click at [229, 56] on link "Notifications" at bounding box center [222, 56] width 44 height 9
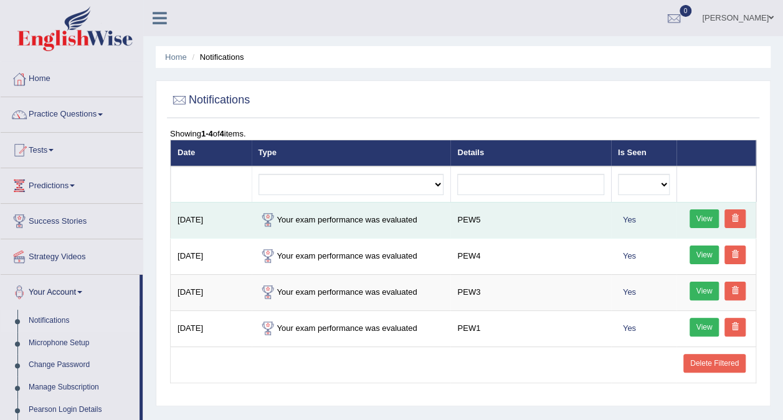
click at [703, 219] on link "View" at bounding box center [705, 218] width 30 height 19
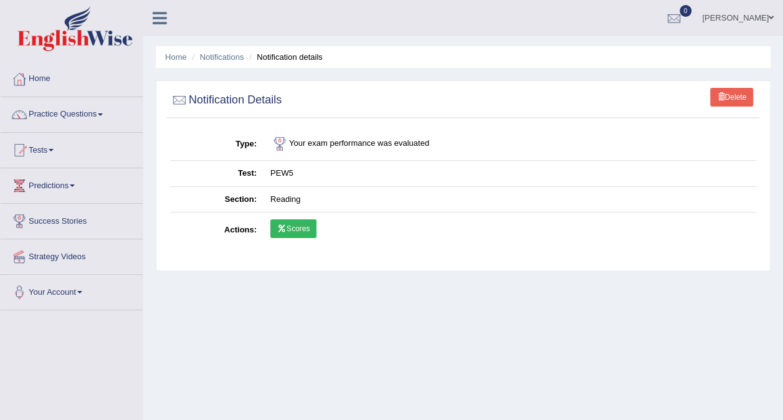
click at [294, 229] on link "Scores" at bounding box center [293, 228] width 46 height 19
click at [65, 114] on link "Practice Questions" at bounding box center [72, 112] width 142 height 31
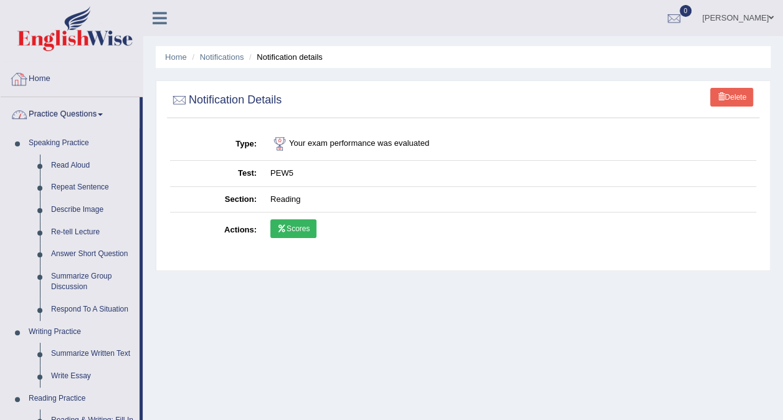
click at [44, 82] on link "Home" at bounding box center [72, 77] width 142 height 31
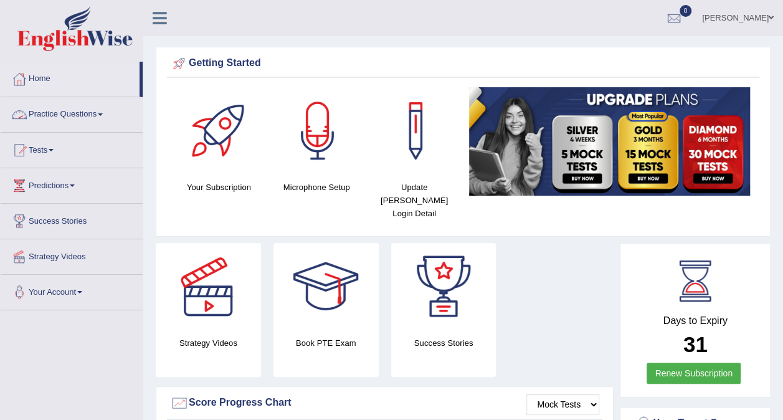
click at [93, 112] on link "Practice Questions" at bounding box center [72, 112] width 142 height 31
click at [665, 19] on div at bounding box center [674, 18] width 19 height 19
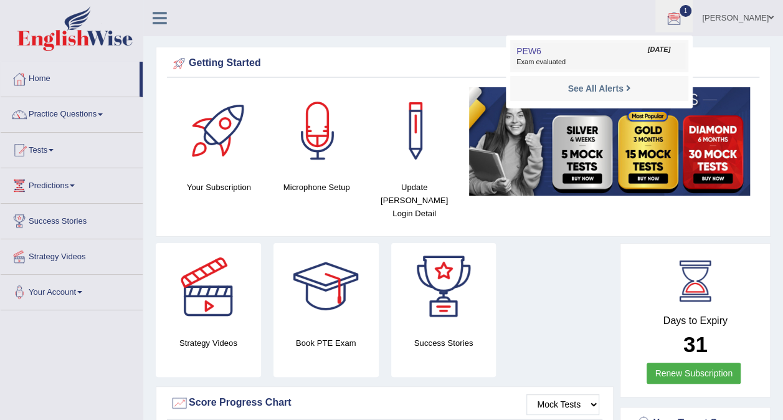
click at [648, 52] on span "Oct 1, 2025" at bounding box center [659, 50] width 22 height 10
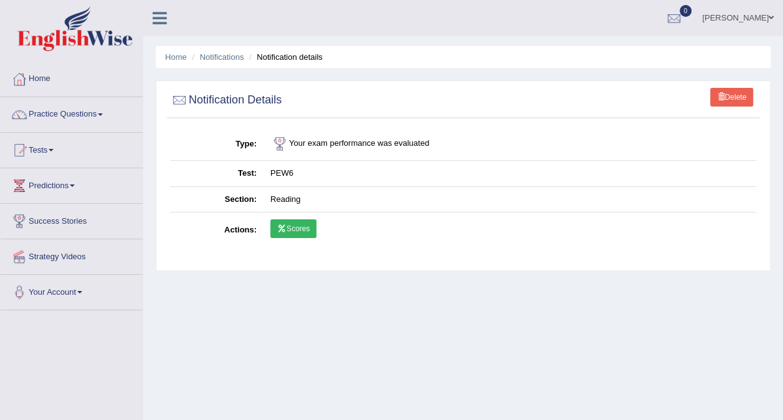
click at [292, 228] on link "Scores" at bounding box center [293, 228] width 46 height 19
click at [40, 78] on link "Home" at bounding box center [72, 77] width 142 height 31
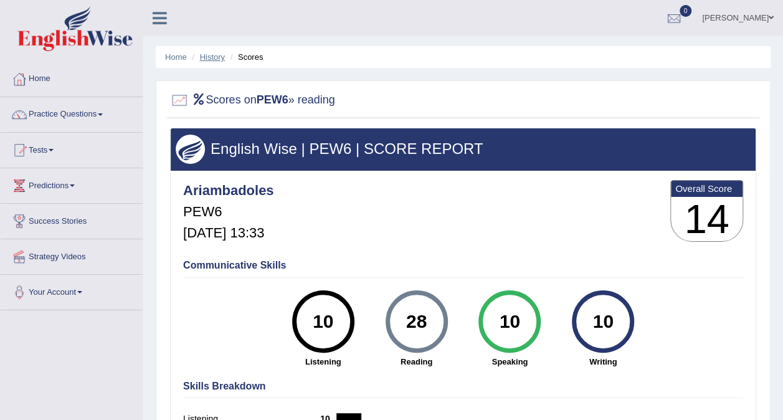
click at [215, 59] on link "History" at bounding box center [212, 56] width 25 height 9
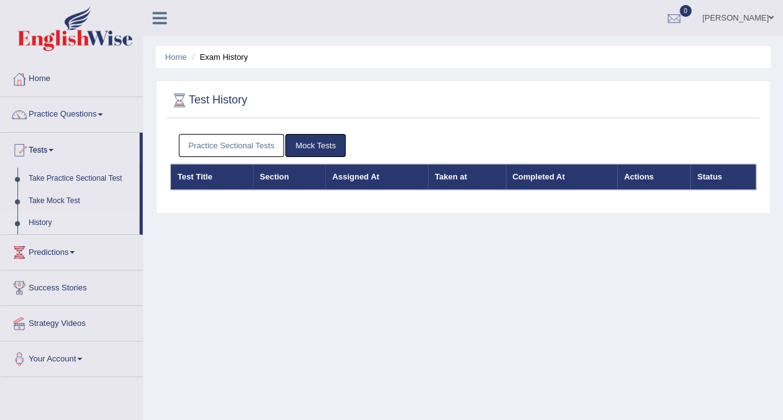
click at [245, 131] on div "Practice Sectional Tests Mock Tests" at bounding box center [463, 146] width 586 height 36
click at [245, 138] on link "Practice Sectional Tests" at bounding box center [232, 145] width 106 height 23
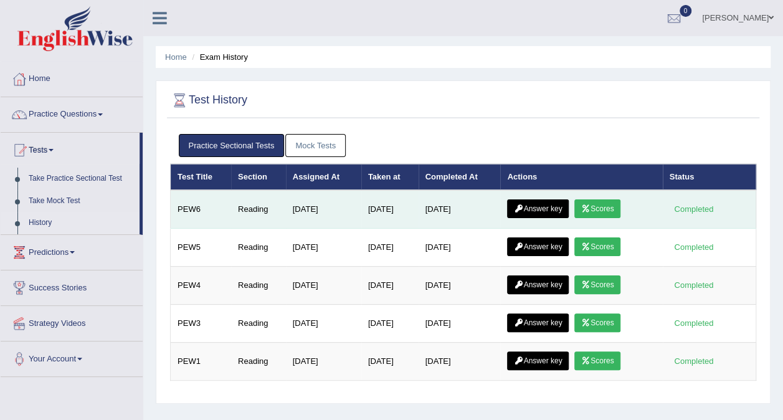
click at [603, 209] on link "Scores" at bounding box center [597, 208] width 46 height 19
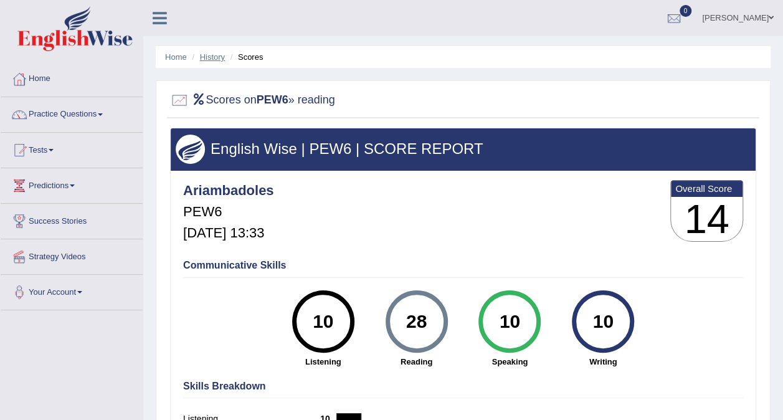
click at [212, 60] on link "History" at bounding box center [212, 56] width 25 height 9
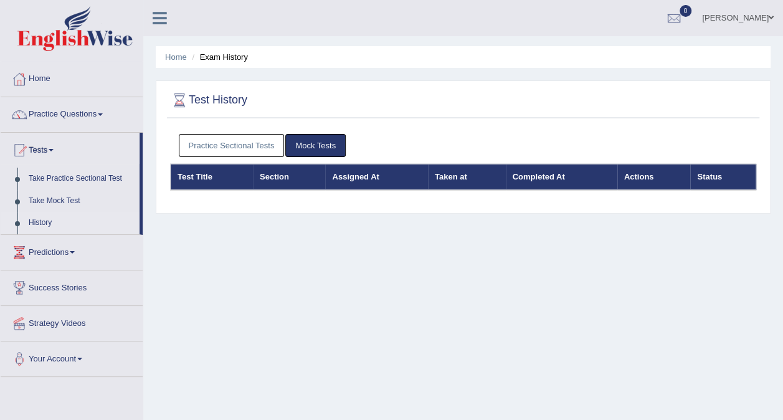
click at [222, 145] on link "Practice Sectional Tests" at bounding box center [232, 145] width 106 height 23
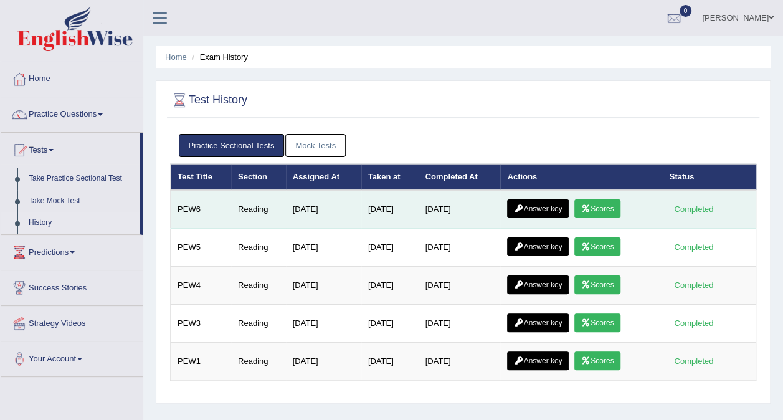
click at [551, 209] on link "Answer key" at bounding box center [538, 208] width 62 height 19
